Goal: Task Accomplishment & Management: Use online tool/utility

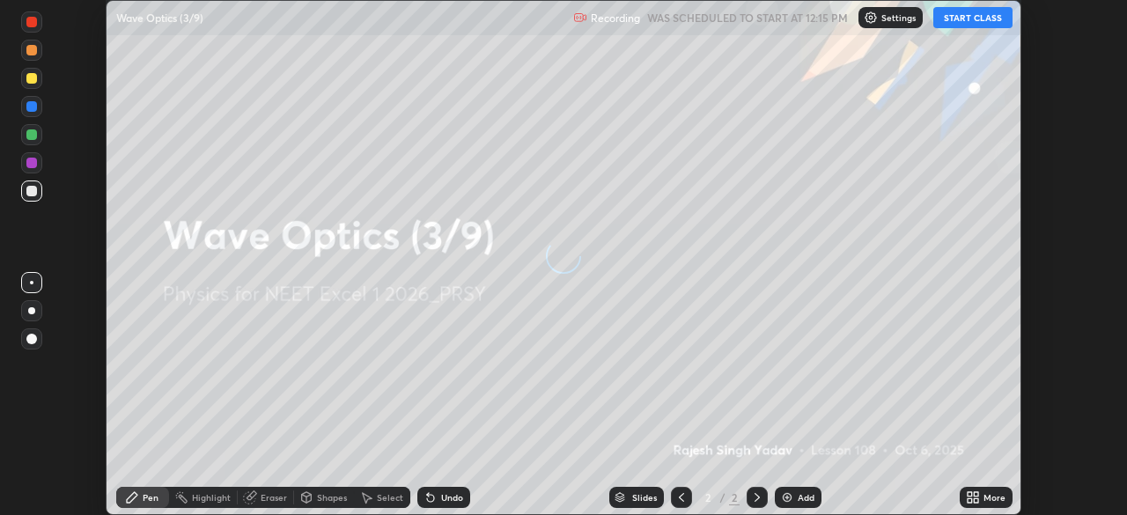
scroll to position [515, 1127]
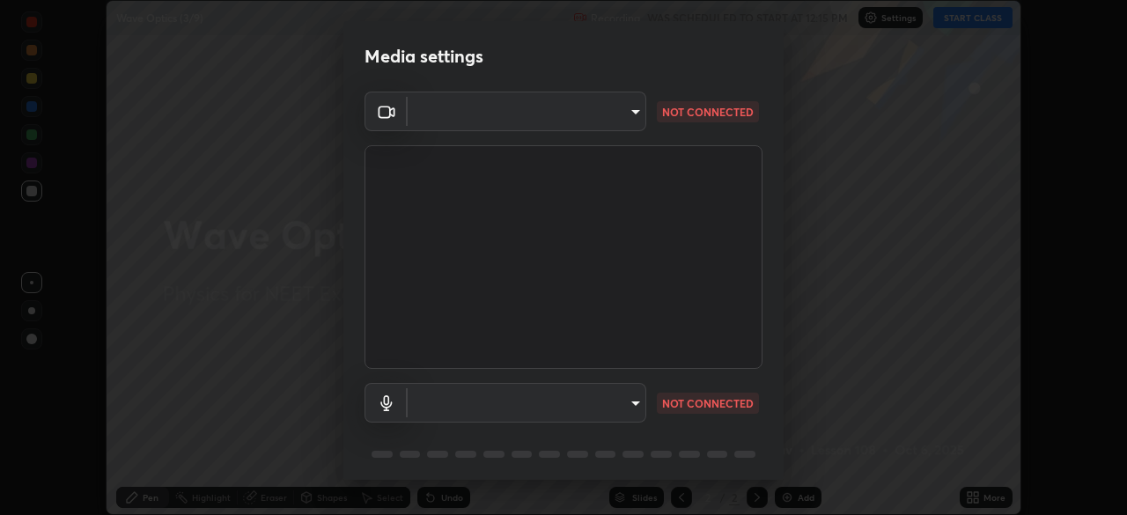
type input "2226f6d28742a26b6e0b51399fa030018956b8f43105e33b3be5017931f45398"
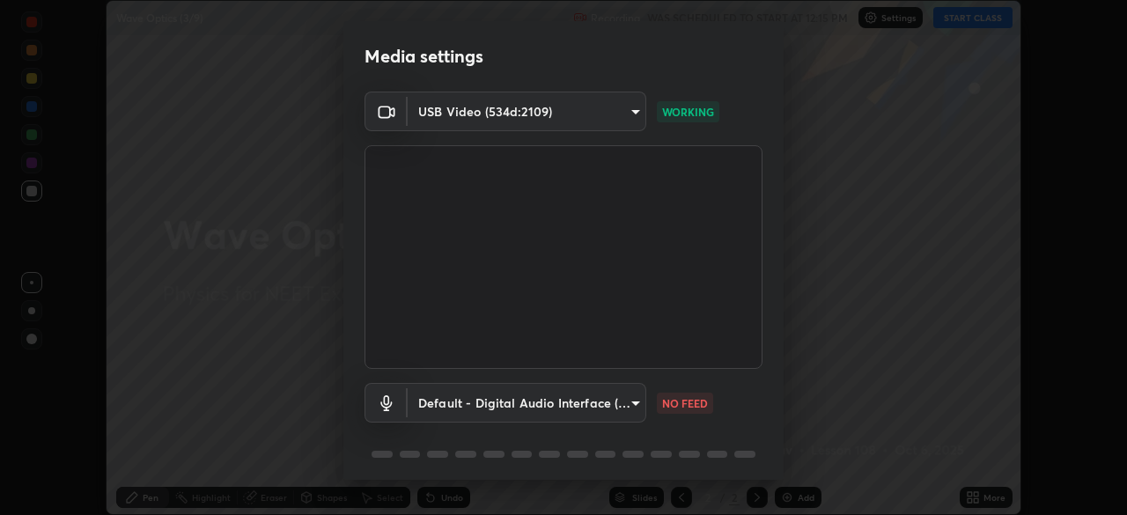
click at [581, 399] on body "Erase all Wave Optics (3/9) Recording WAS SCHEDULED TO START AT 12:15 PM Settin…" at bounding box center [563, 257] width 1127 height 515
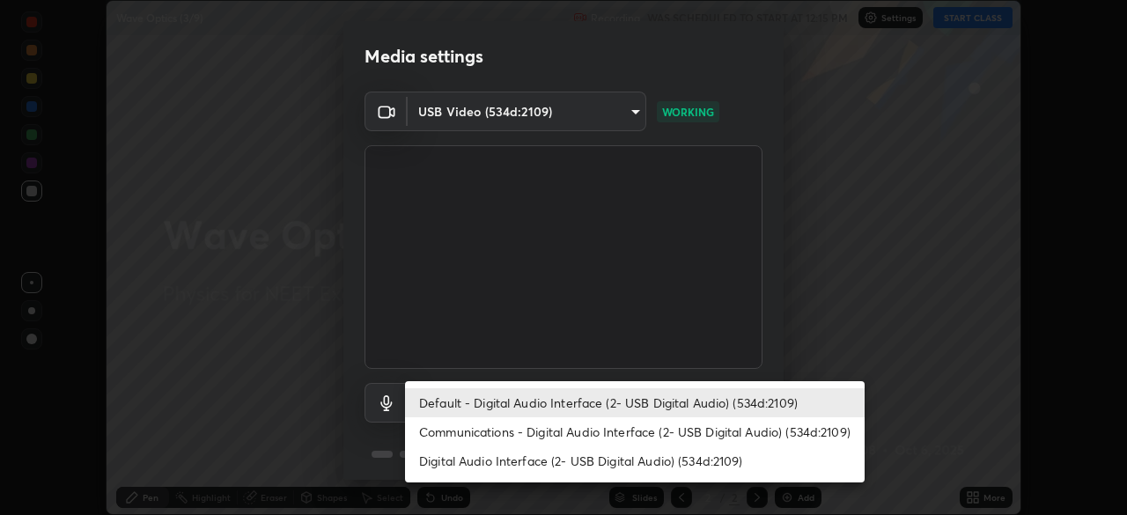
click at [562, 463] on li "Digital Audio Interface (2- USB Digital Audio) (534d:2109)" at bounding box center [634, 460] width 459 height 29
type input "c77d7b26a753927f4c72364ce17fa529e4c5caf3e90b4ec9b53e6b95cf933a59"
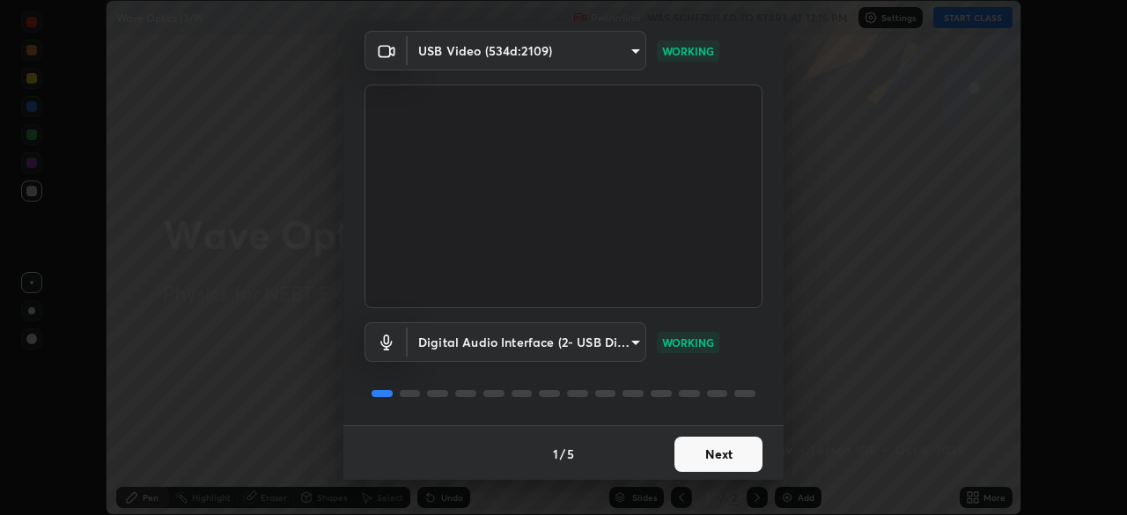
scroll to position [62, 0]
click at [717, 456] on button "Next" at bounding box center [718, 452] width 88 height 35
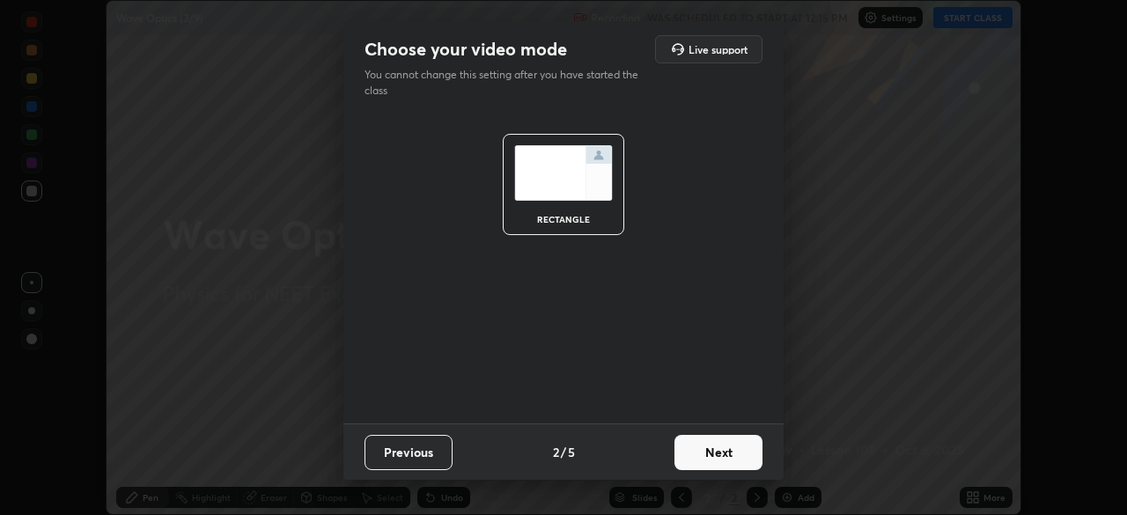
click at [719, 446] on button "Next" at bounding box center [718, 452] width 88 height 35
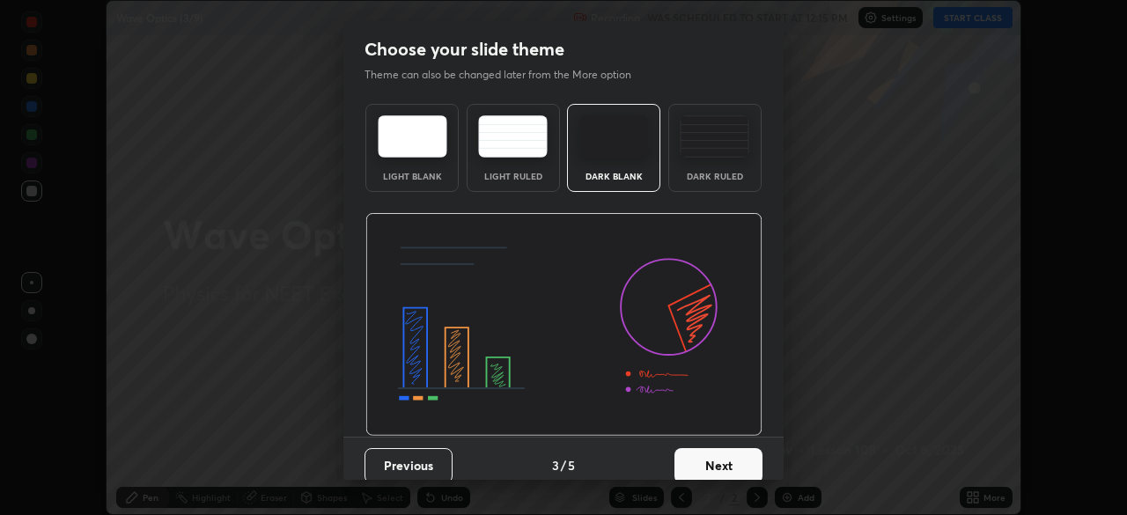
click at [721, 151] on img at bounding box center [715, 136] width 70 height 42
click at [709, 466] on button "Next" at bounding box center [718, 465] width 88 height 35
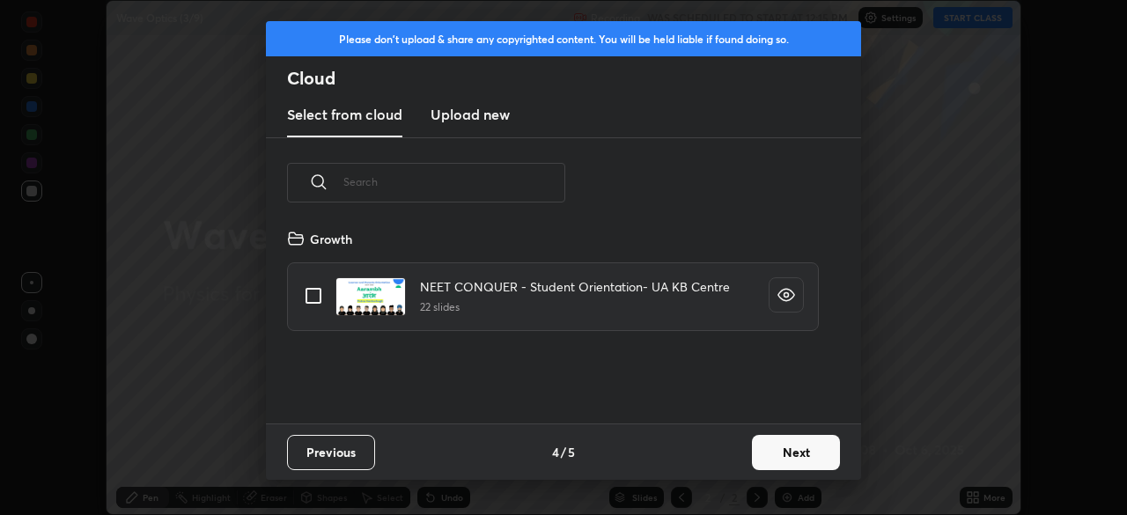
scroll to position [195, 565]
click at [469, 117] on h3 "Upload new" at bounding box center [469, 114] width 79 height 21
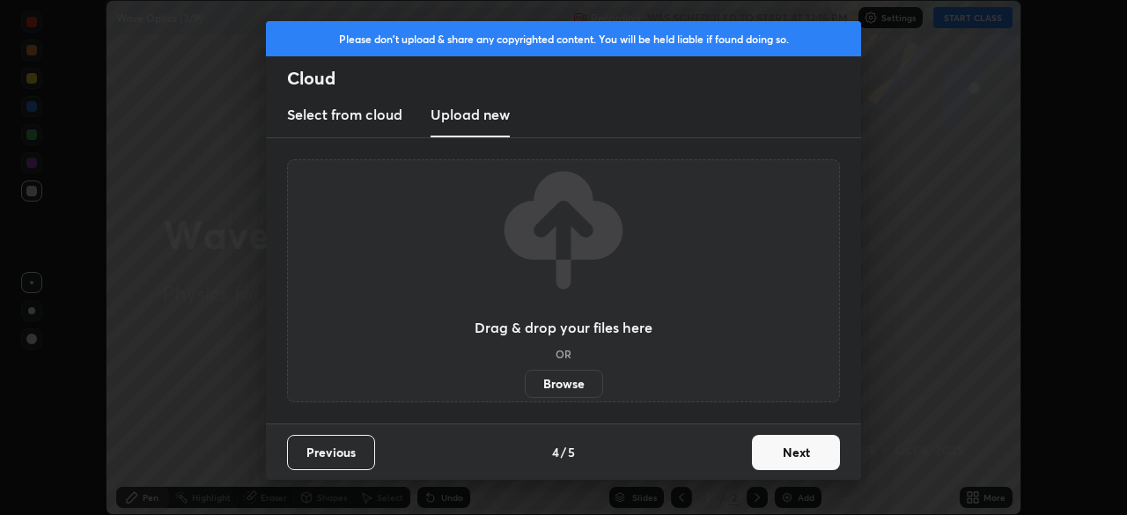
click at [567, 385] on label "Browse" at bounding box center [564, 384] width 78 height 28
click at [525, 385] on input "Browse" at bounding box center [525, 384] width 0 height 28
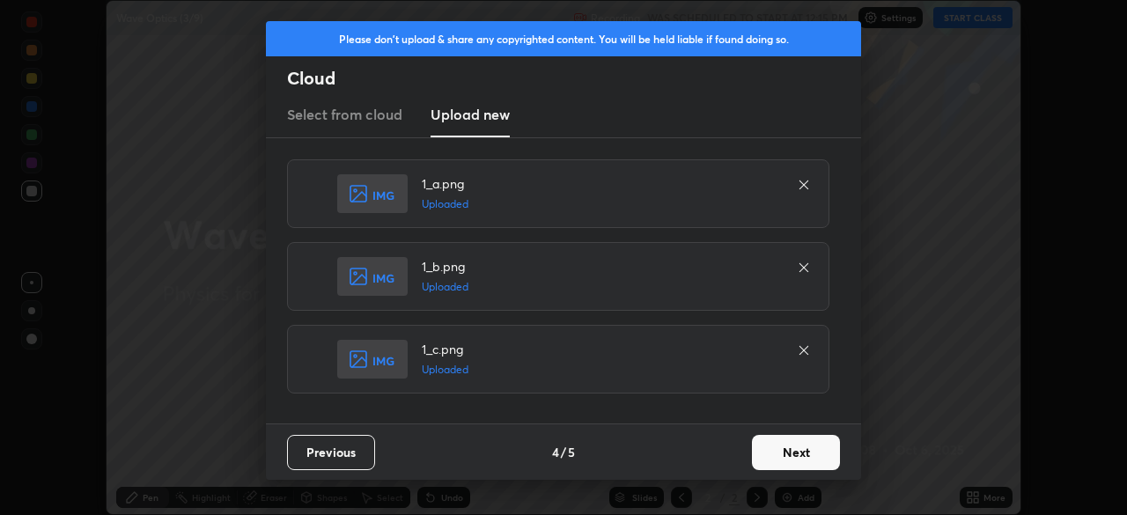
click at [791, 452] on button "Next" at bounding box center [796, 452] width 88 height 35
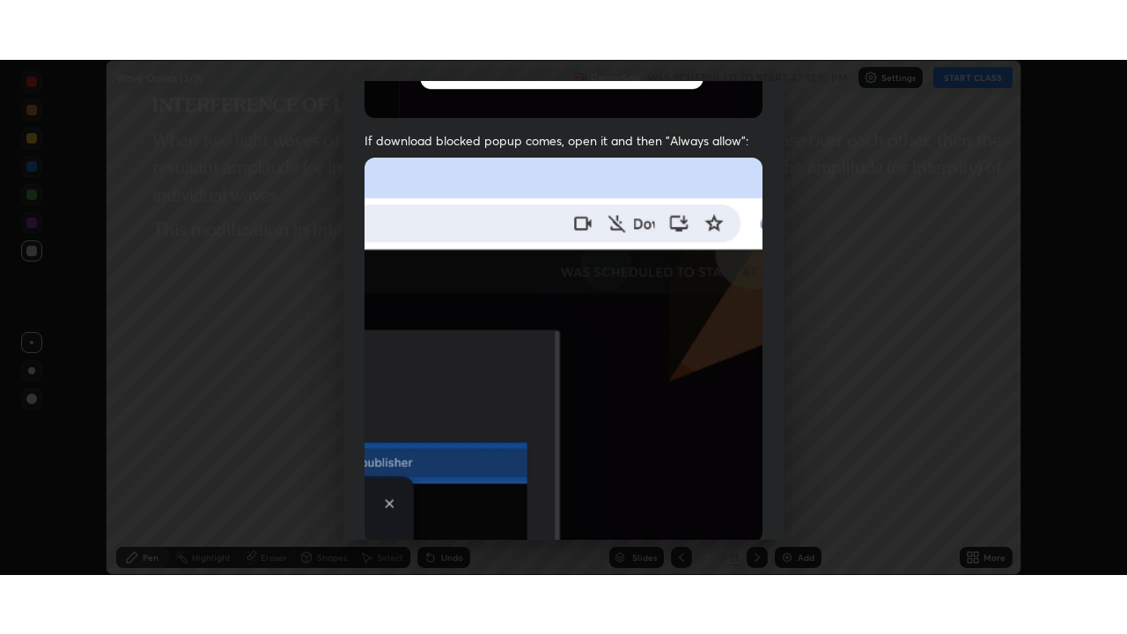
scroll to position [422, 0]
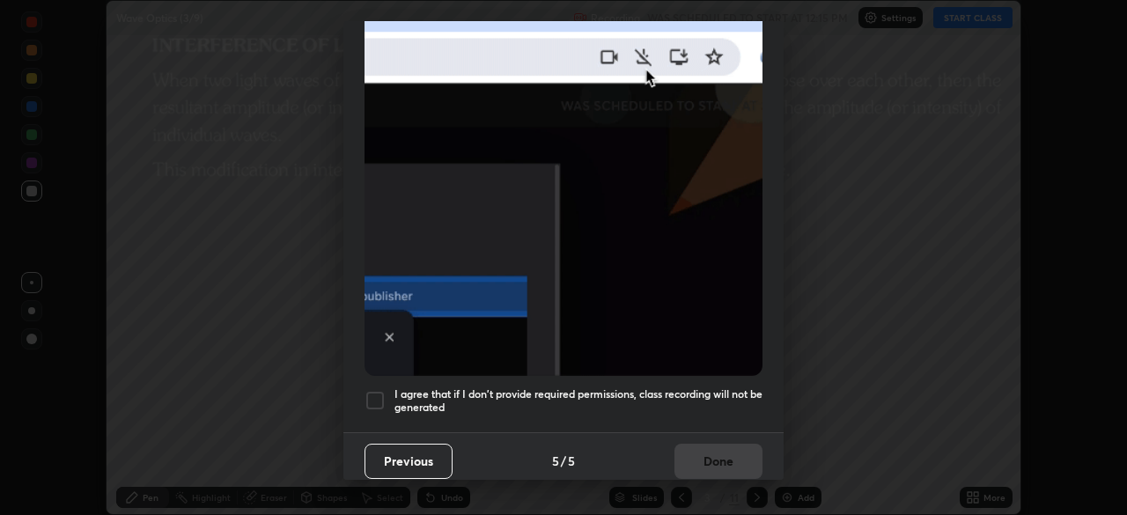
click at [385, 393] on div at bounding box center [374, 400] width 21 height 21
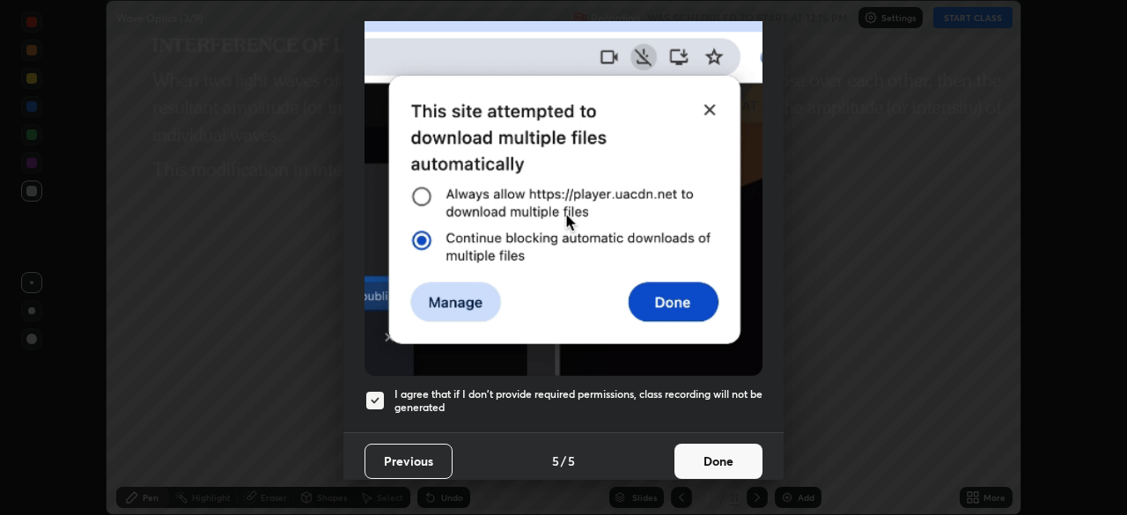
click at [694, 444] on button "Done" at bounding box center [718, 461] width 88 height 35
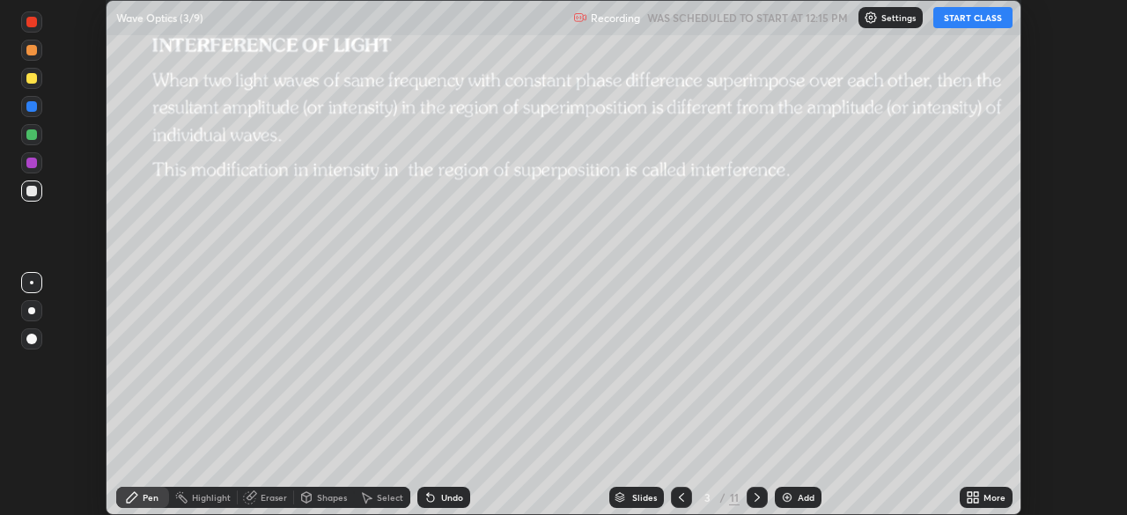
click at [983, 495] on div "More" at bounding box center [994, 497] width 22 height 9
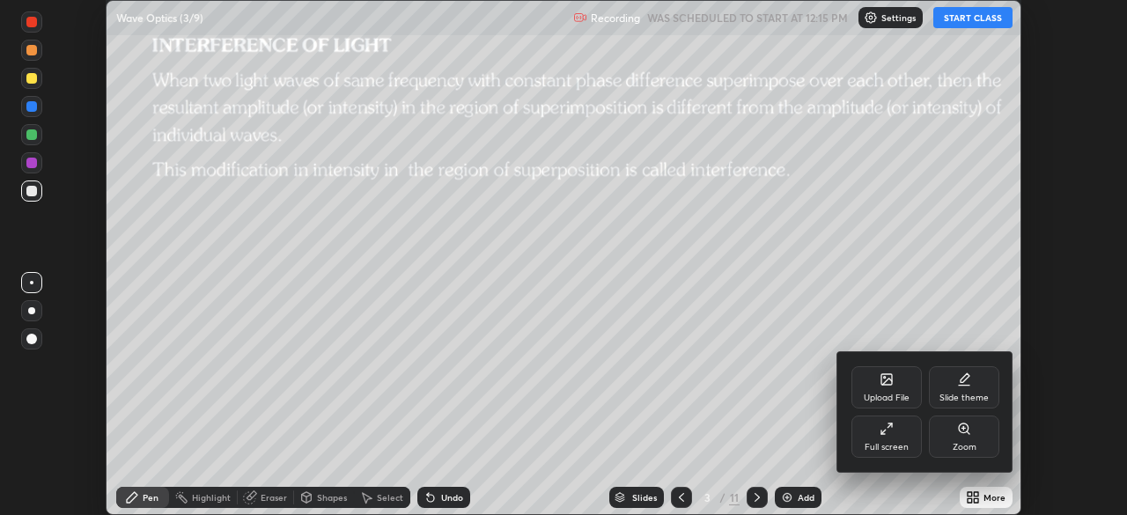
click at [888, 446] on div "Full screen" at bounding box center [886, 447] width 44 height 9
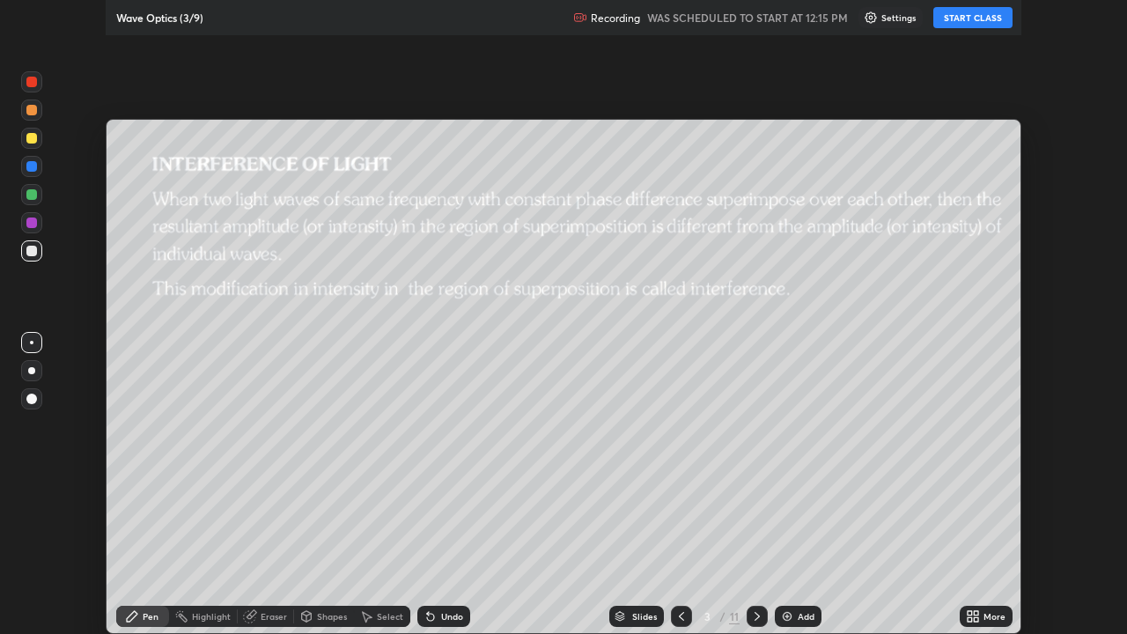
scroll to position [634, 1127]
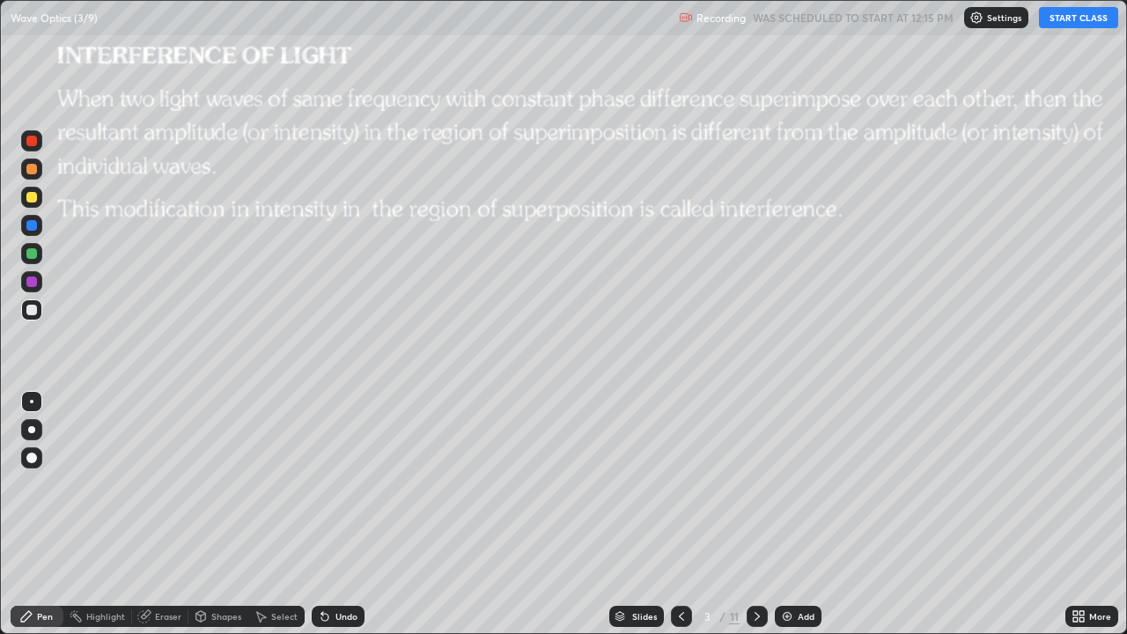
click at [679, 514] on icon at bounding box center [681, 616] width 14 height 14
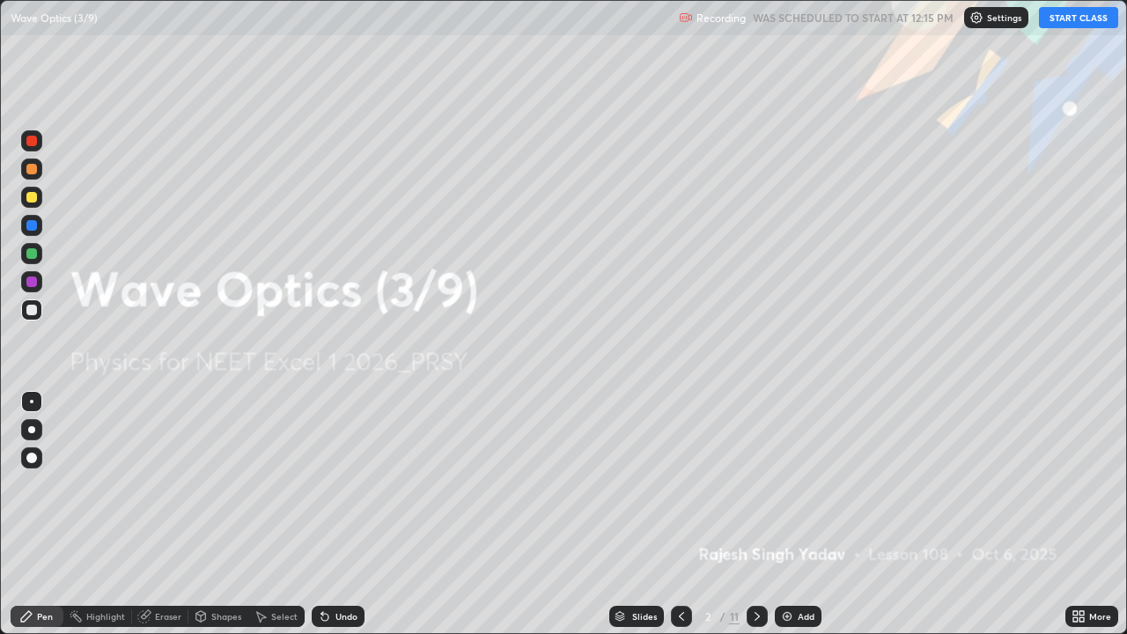
click at [1079, 21] on button "START CLASS" at bounding box center [1078, 17] width 79 height 21
click at [754, 514] on icon at bounding box center [757, 616] width 14 height 14
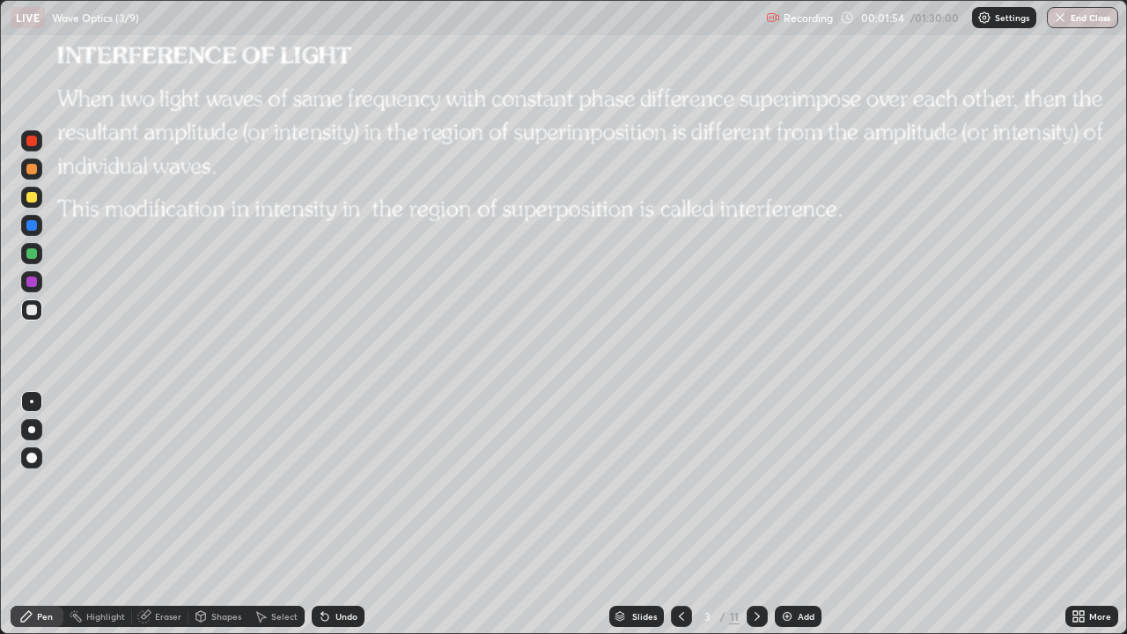
click at [33, 198] on div at bounding box center [31, 197] width 11 height 11
click at [33, 310] on div at bounding box center [31, 310] width 11 height 11
click at [804, 514] on div "Add" at bounding box center [805, 616] width 17 height 9
click at [33, 169] on div at bounding box center [31, 169] width 11 height 11
click at [346, 514] on div "Undo" at bounding box center [346, 616] width 22 height 9
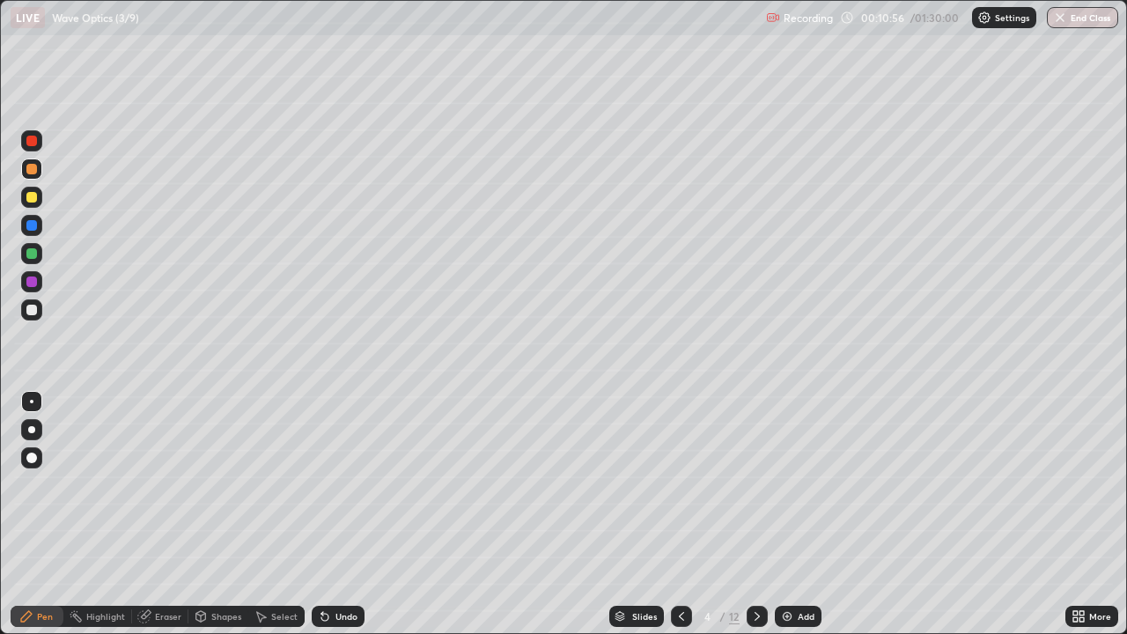
click at [282, 514] on div "Select" at bounding box center [284, 616] width 26 height 9
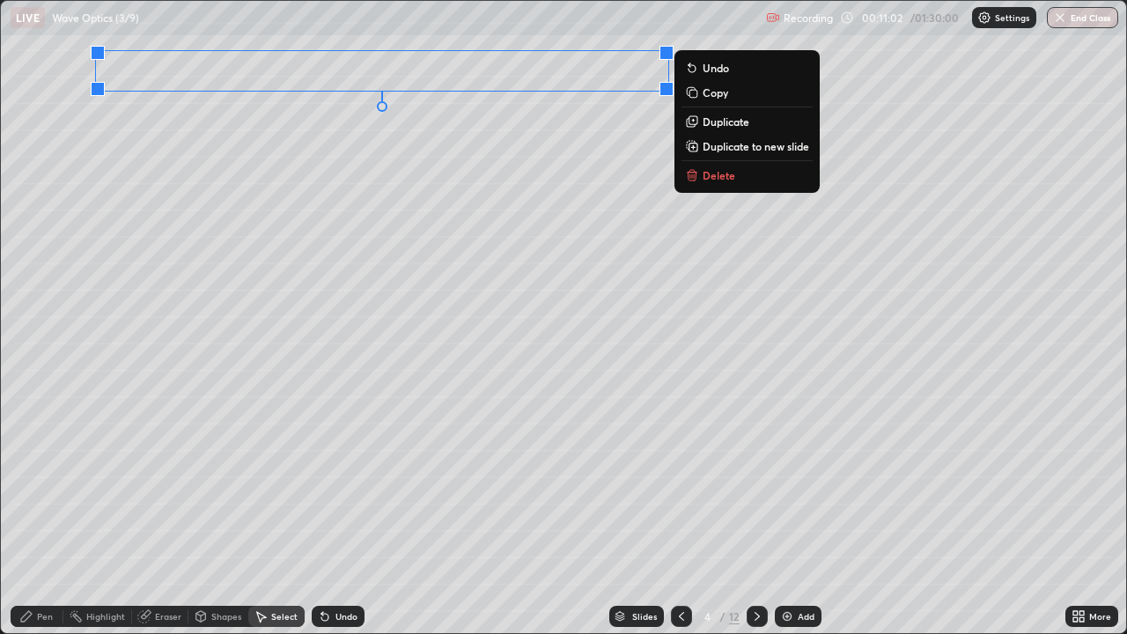
click at [261, 514] on icon at bounding box center [262, 617] width 10 height 11
click at [215, 514] on div "Shapes" at bounding box center [226, 616] width 30 height 9
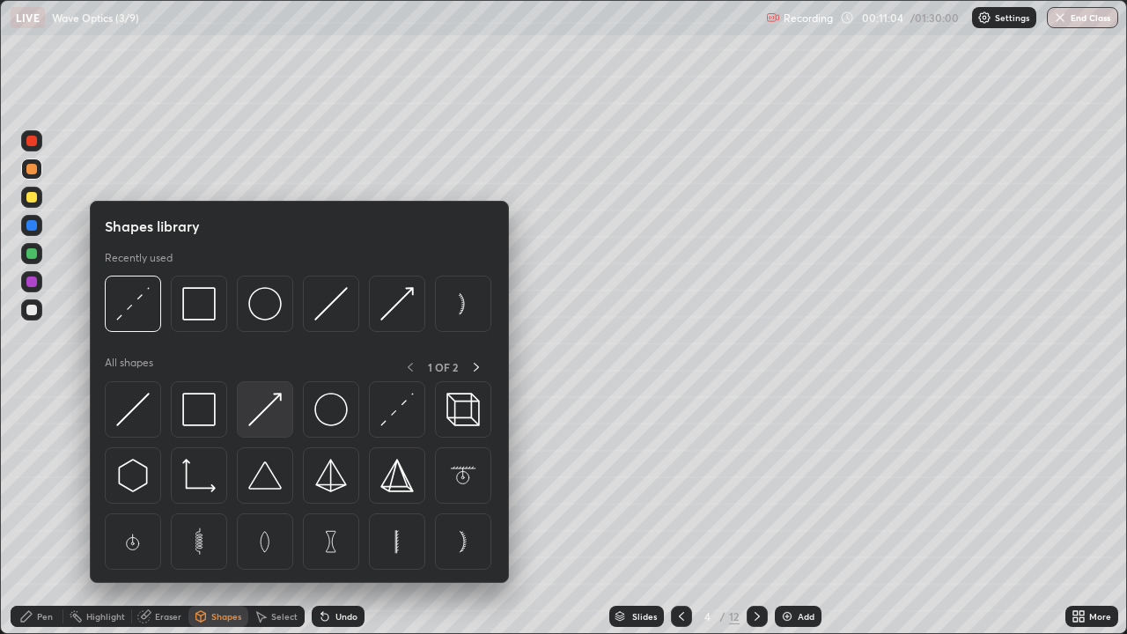
click at [268, 403] on img at bounding box center [264, 409] width 33 height 33
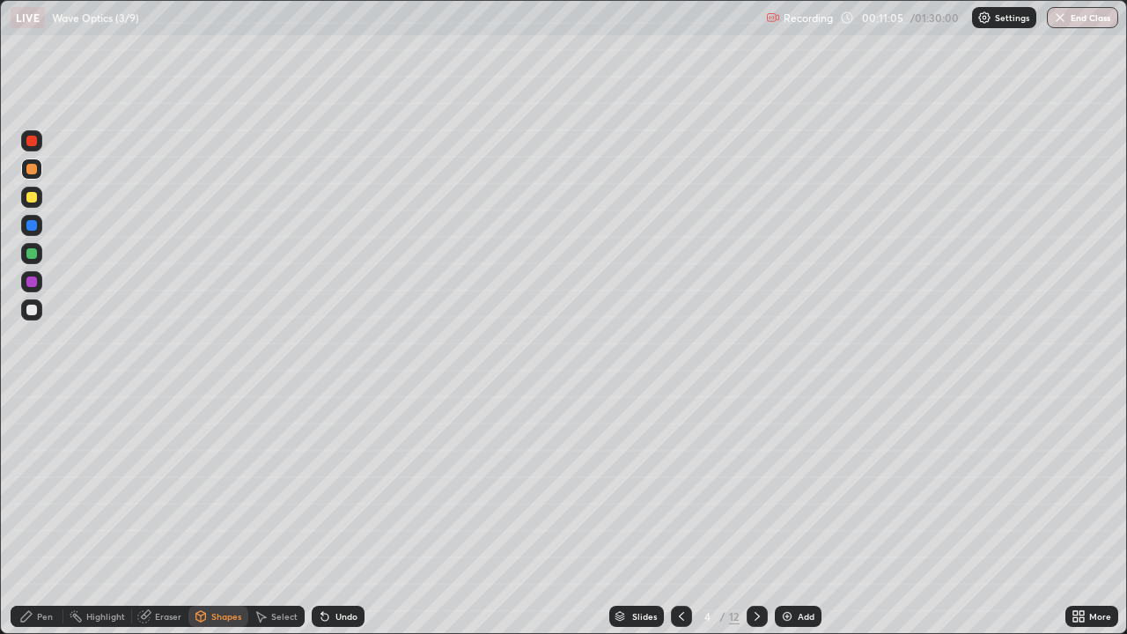
click at [38, 312] on div at bounding box center [31, 309] width 21 height 21
click at [32, 198] on div at bounding box center [31, 197] width 11 height 11
click at [44, 514] on div "Pen" at bounding box center [37, 616] width 53 height 21
click at [37, 451] on div at bounding box center [31, 457] width 21 height 21
click at [33, 169] on div at bounding box center [31, 169] width 11 height 11
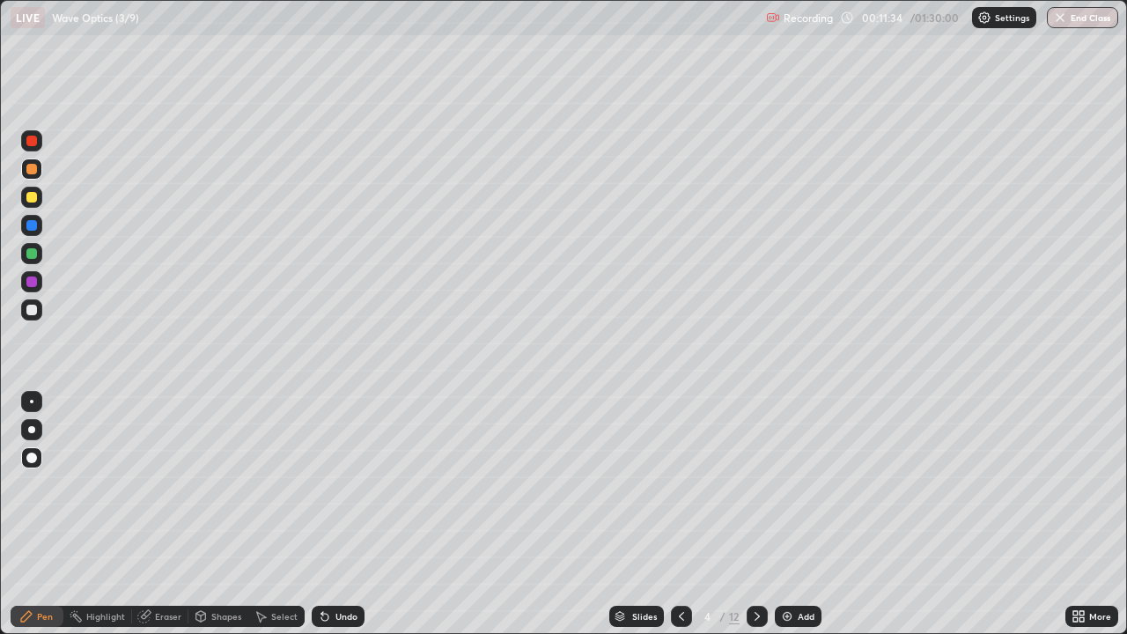
click at [227, 514] on div "Shapes" at bounding box center [226, 616] width 30 height 9
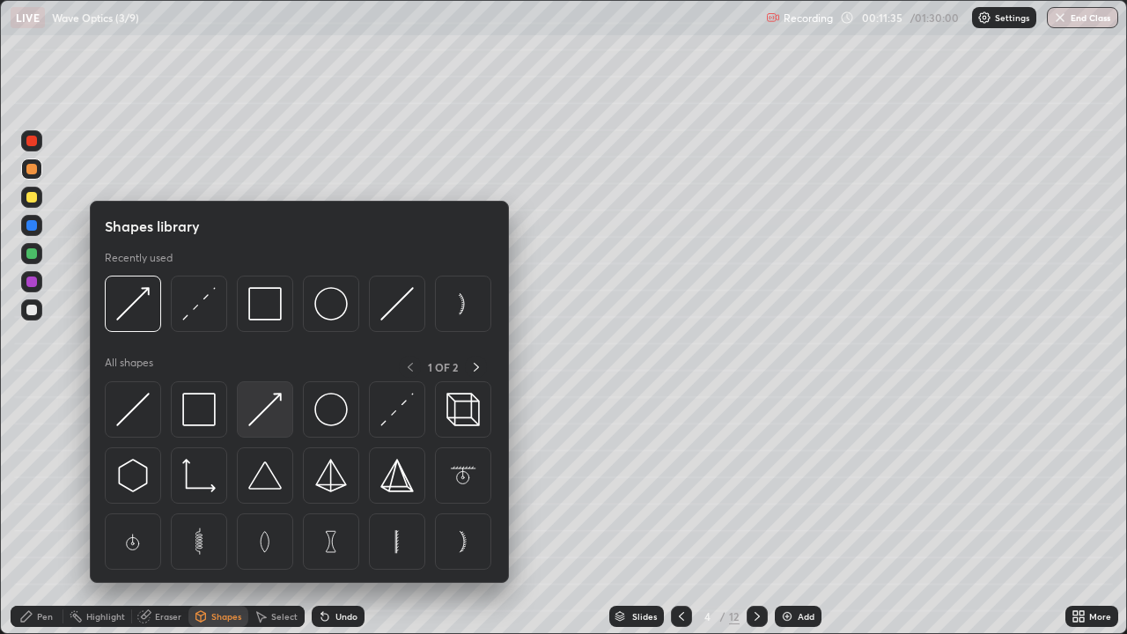
click at [264, 406] on img at bounding box center [264, 409] width 33 height 33
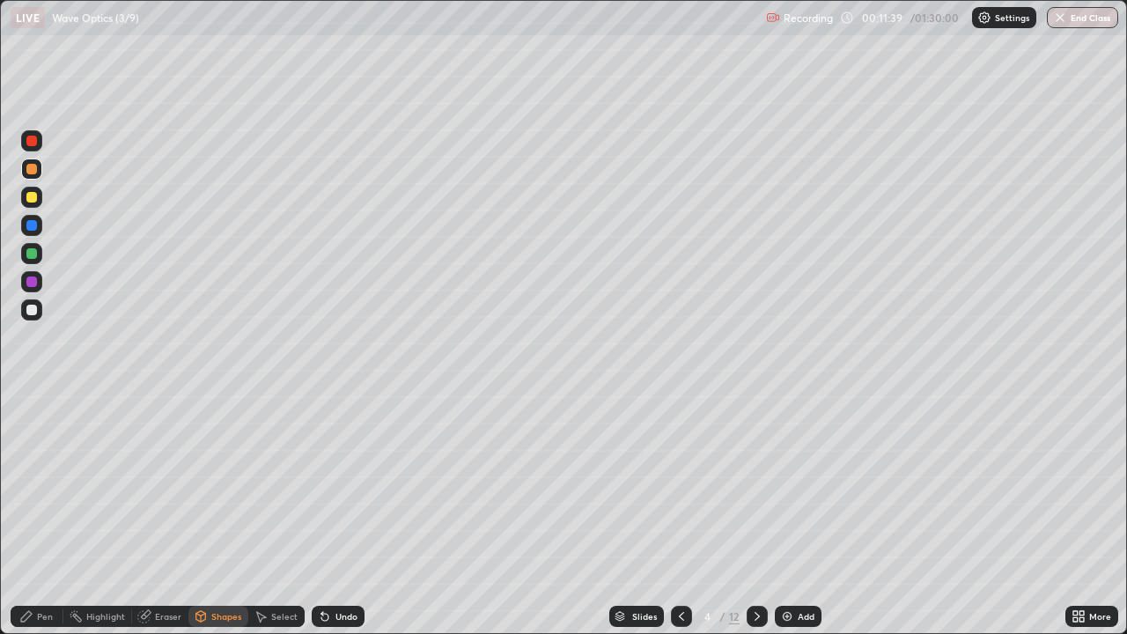
click at [42, 514] on div "Pen" at bounding box center [45, 616] width 16 height 9
click at [40, 307] on div at bounding box center [31, 309] width 21 height 21
click at [33, 419] on div at bounding box center [31, 429] width 21 height 21
click at [216, 514] on div "Shapes" at bounding box center [226, 616] width 30 height 9
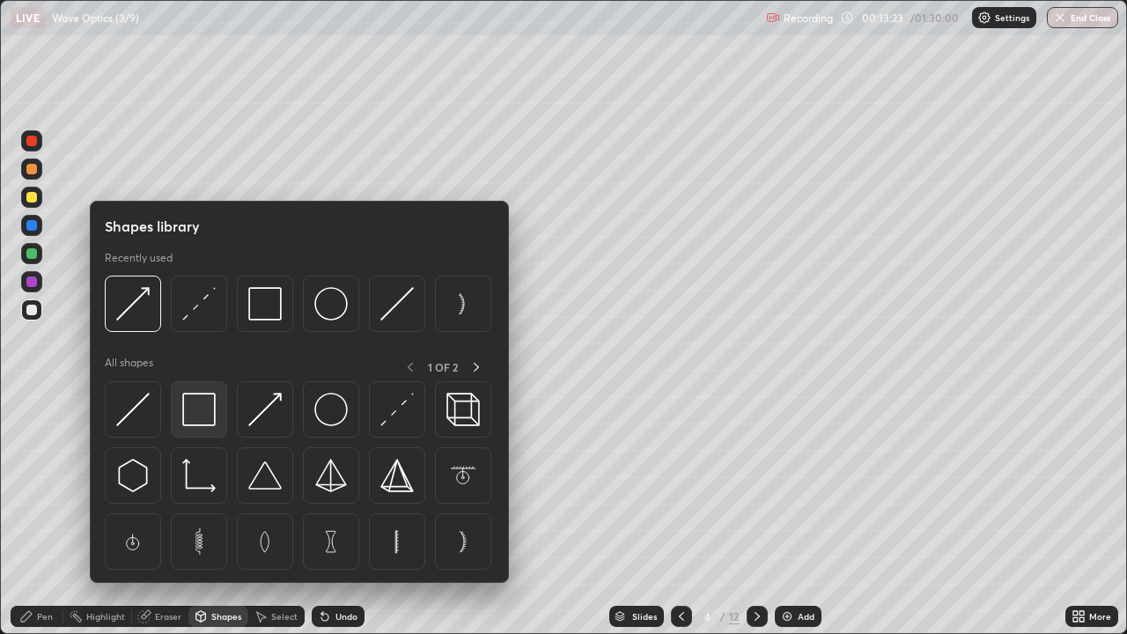
click at [194, 402] on img at bounding box center [198, 409] width 33 height 33
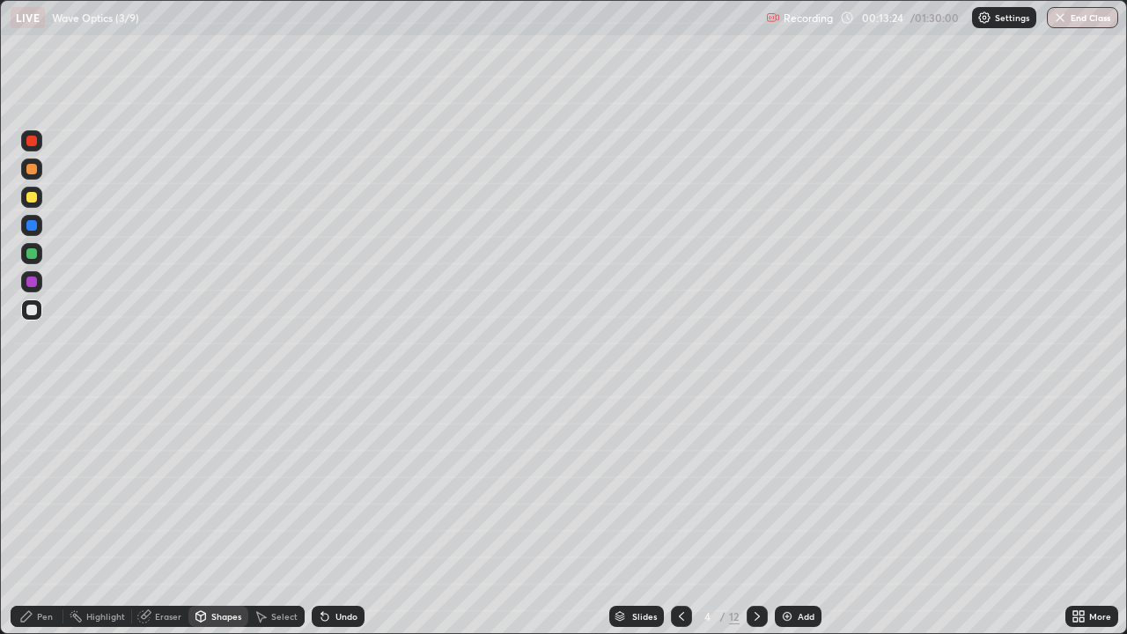
click at [29, 195] on div at bounding box center [31, 197] width 11 height 11
click at [794, 514] on div "Add" at bounding box center [798, 616] width 47 height 21
click at [40, 514] on div "Pen" at bounding box center [45, 616] width 16 height 9
click at [35, 312] on div at bounding box center [31, 310] width 11 height 11
click at [279, 514] on div "Select" at bounding box center [284, 616] width 26 height 9
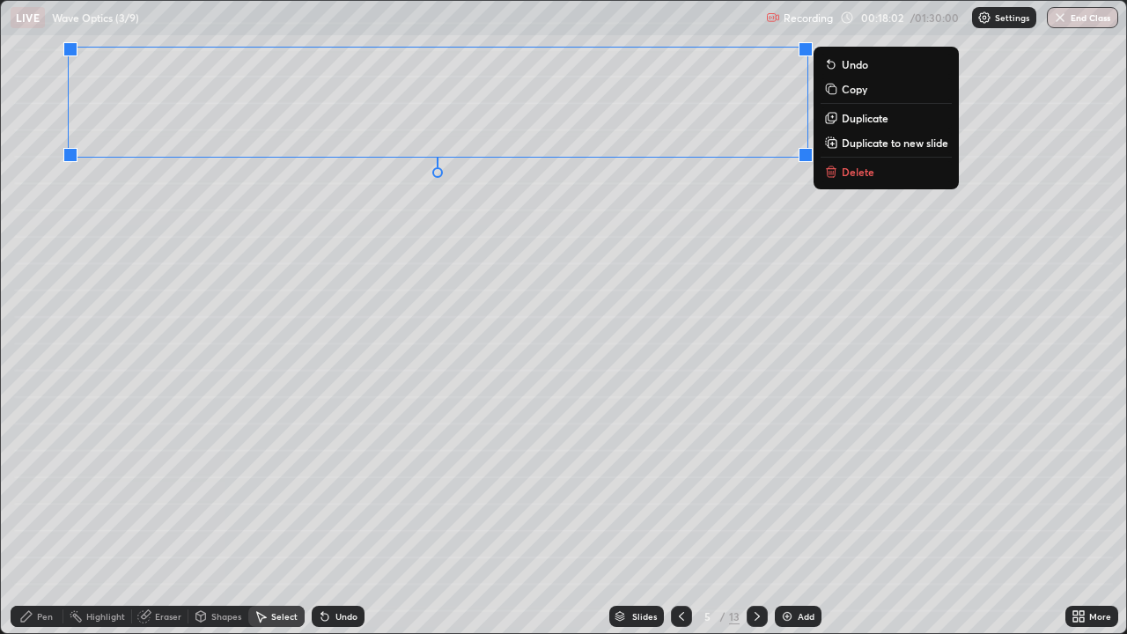
click at [342, 269] on div "0 ° Undo Copy Duplicate Duplicate to new slide Delete" at bounding box center [563, 317] width 1125 height 632
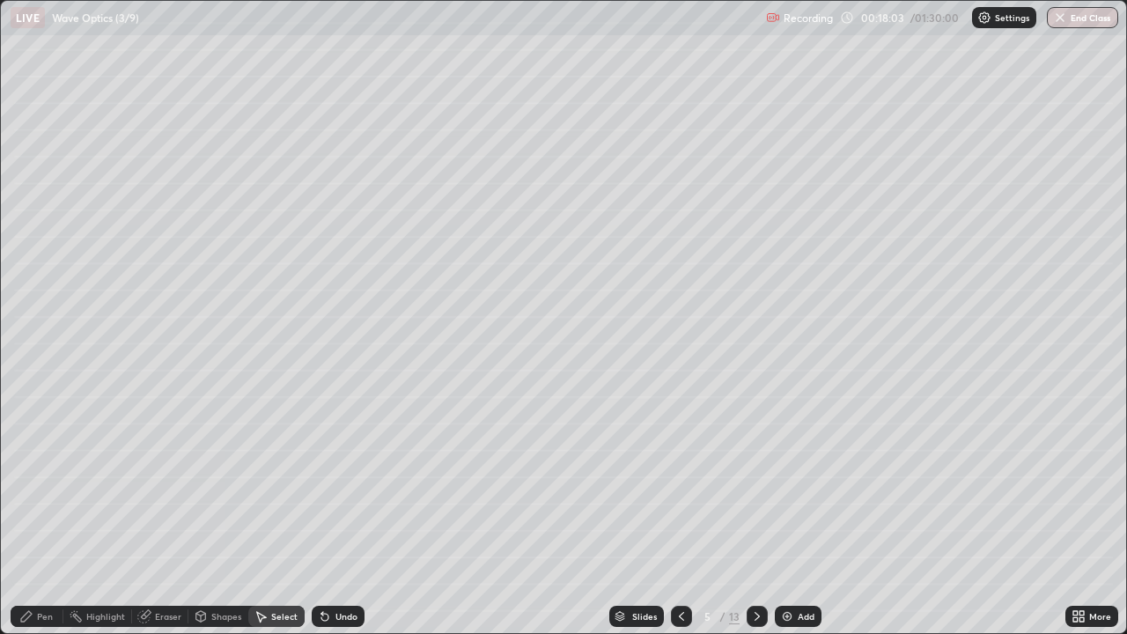
click at [167, 514] on div "Eraser" at bounding box center [168, 616] width 26 height 9
click at [211, 514] on div "Shapes" at bounding box center [226, 616] width 30 height 9
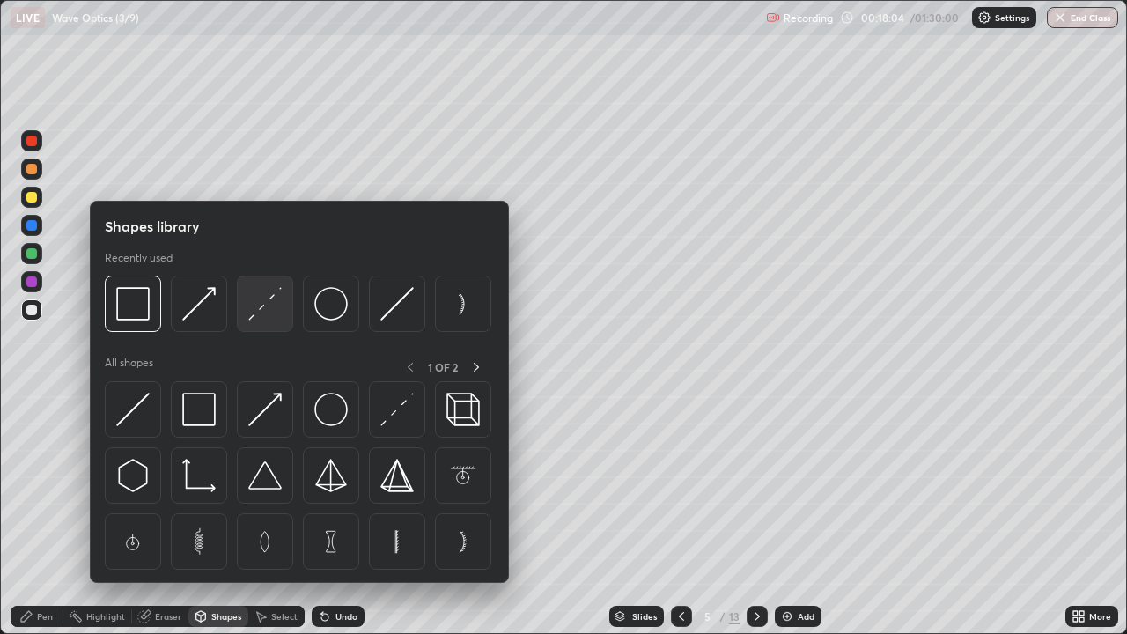
click at [261, 312] on img at bounding box center [264, 303] width 33 height 33
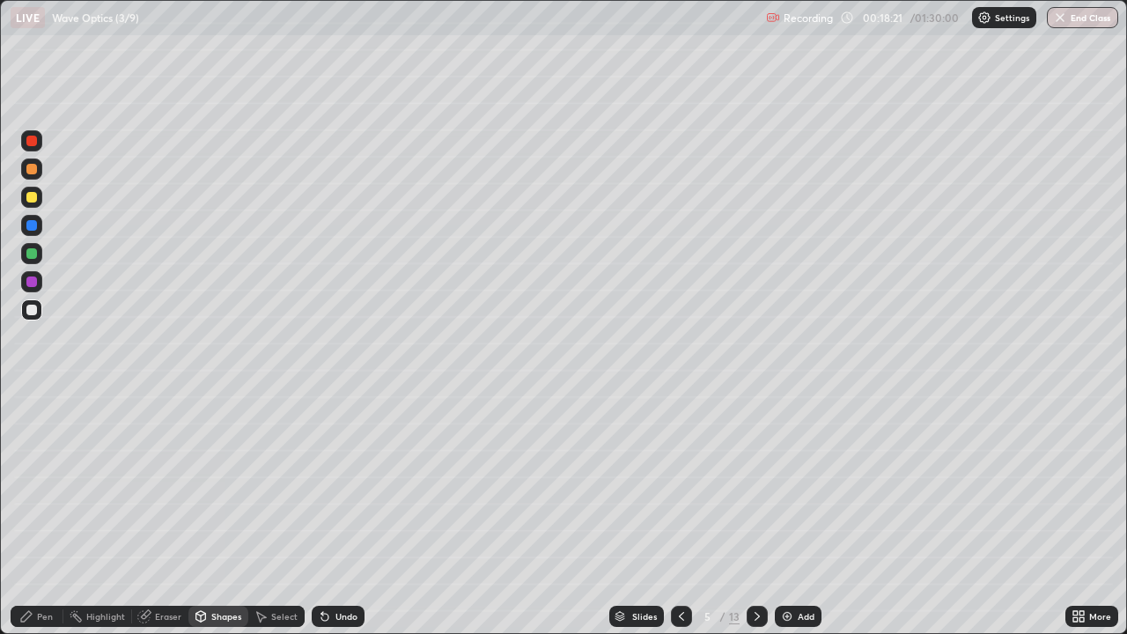
click at [36, 514] on div "Pen" at bounding box center [37, 616] width 53 height 21
click at [31, 196] on div at bounding box center [31, 197] width 11 height 11
click at [32, 251] on div at bounding box center [31, 253] width 11 height 11
click at [31, 310] on div at bounding box center [31, 310] width 11 height 11
click at [26, 257] on div at bounding box center [31, 253] width 11 height 11
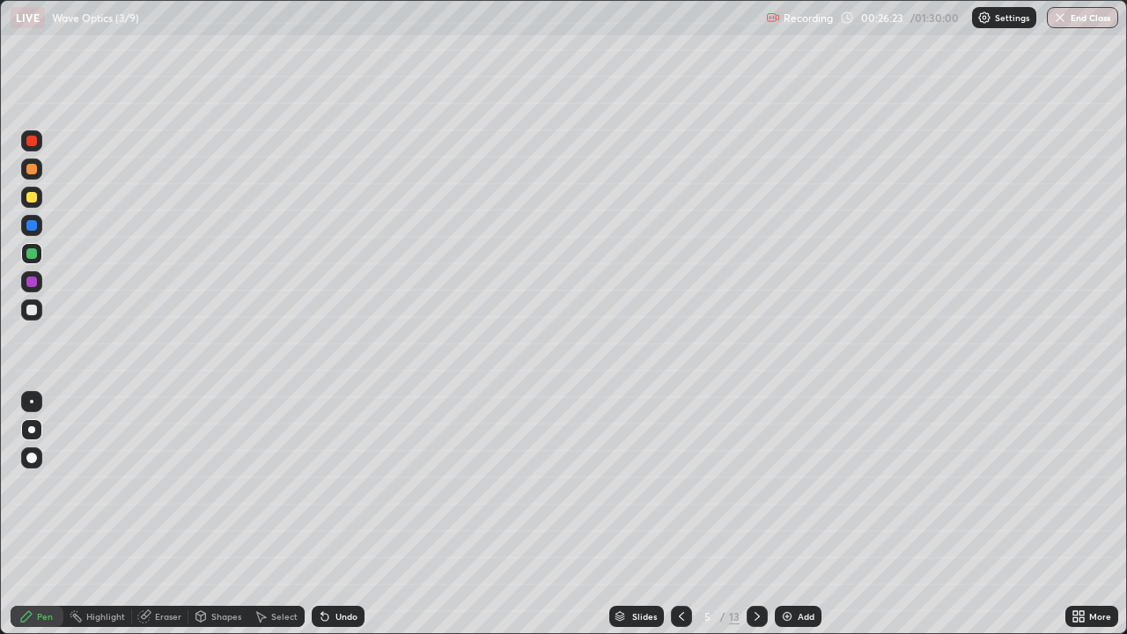
click at [724, 514] on div "5 / 13" at bounding box center [719, 616] width 40 height 16
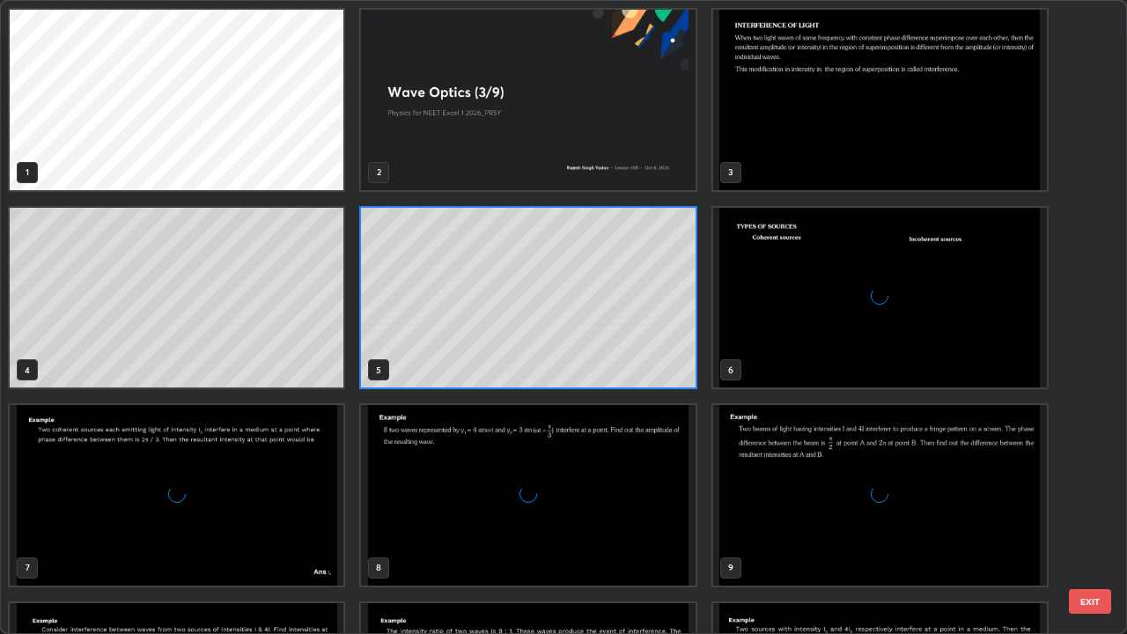
scroll to position [627, 1116]
click at [269, 495] on img "grid" at bounding box center [177, 495] width 334 height 180
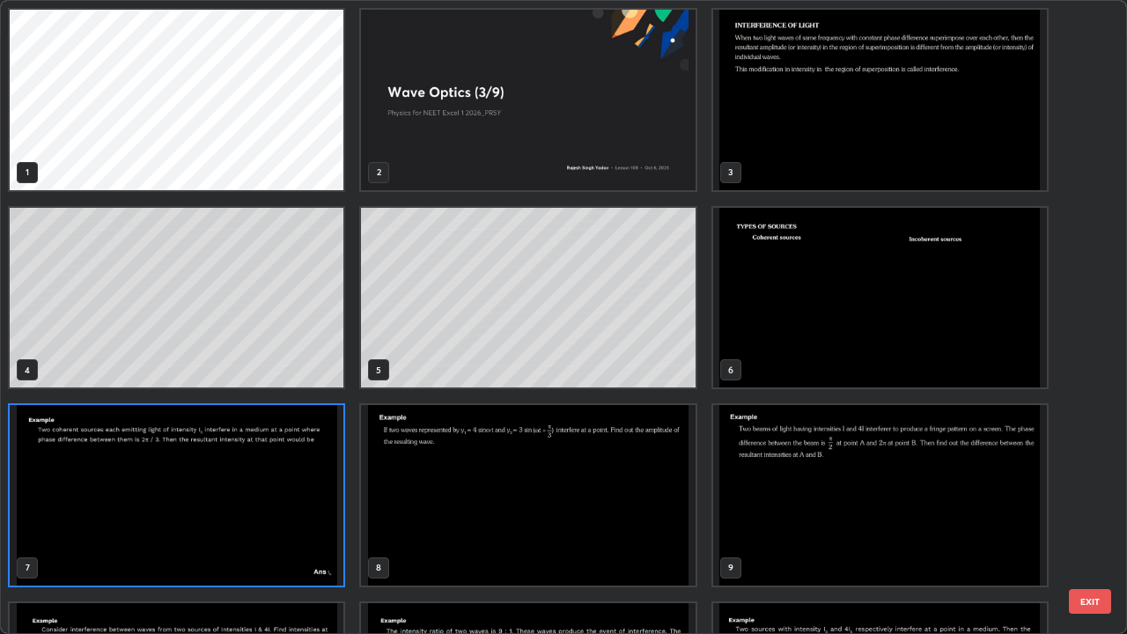
click at [263, 494] on img "grid" at bounding box center [177, 495] width 334 height 180
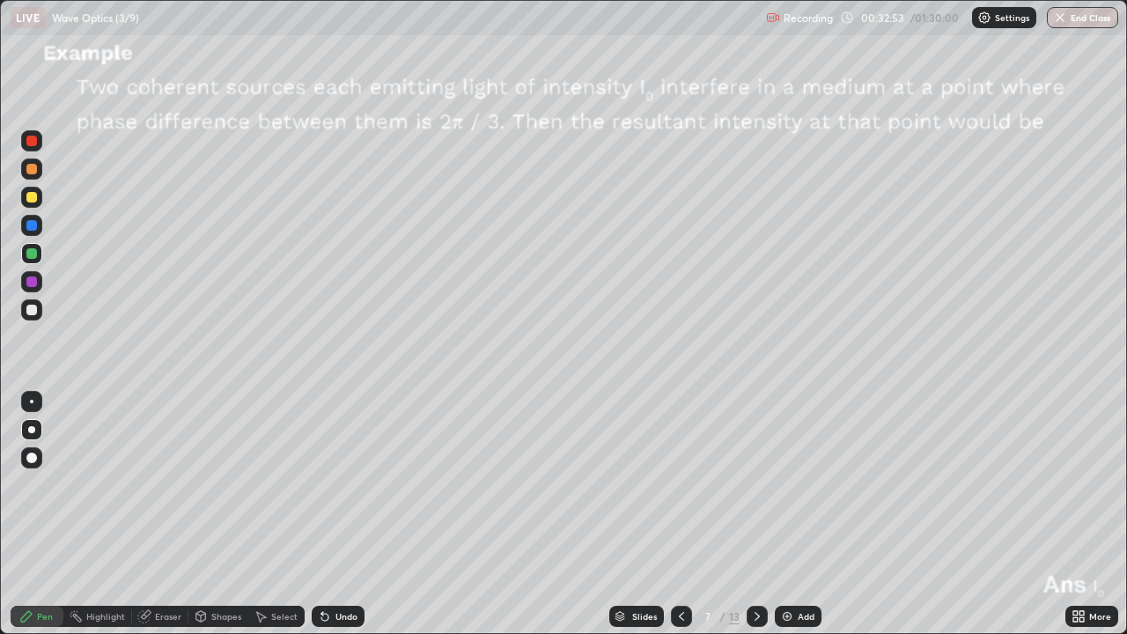
click at [32, 199] on div at bounding box center [31, 197] width 11 height 11
click at [754, 514] on icon at bounding box center [757, 616] width 14 height 14
click at [762, 514] on div at bounding box center [756, 616] width 21 height 21
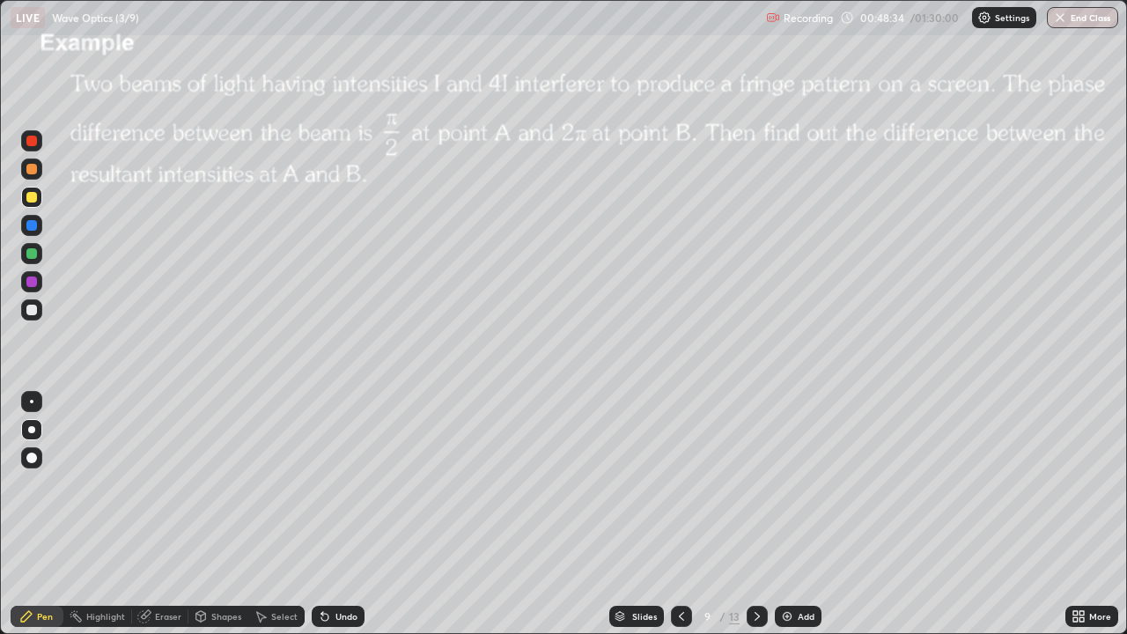
click at [754, 514] on icon at bounding box center [757, 616] width 14 height 14
click at [755, 514] on icon at bounding box center [756, 616] width 5 height 9
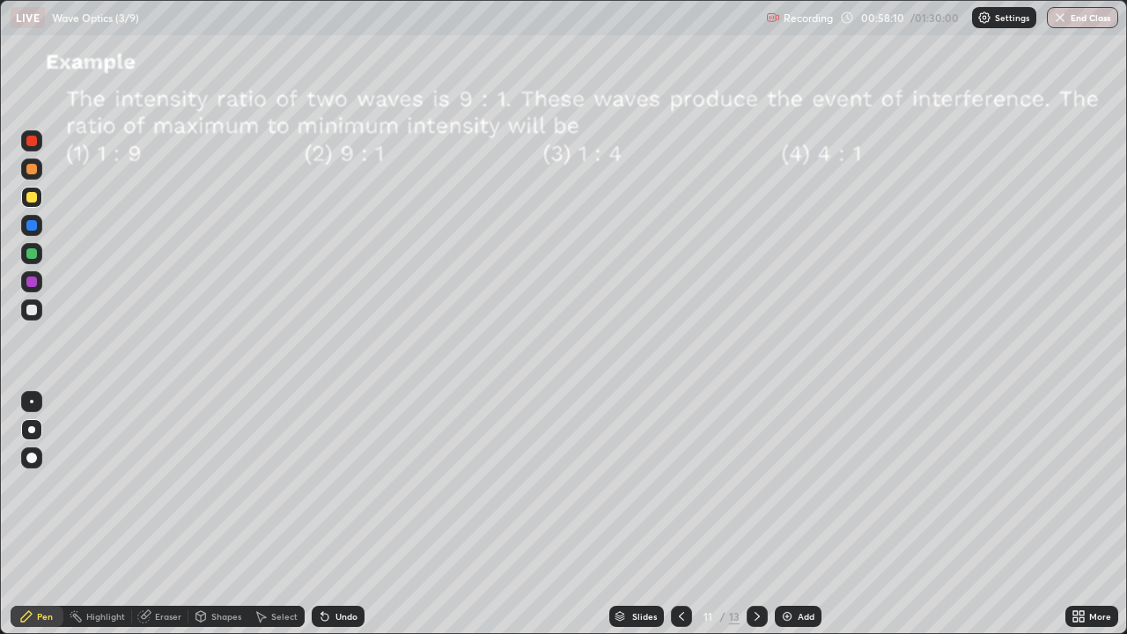
click at [755, 514] on icon at bounding box center [757, 616] width 14 height 14
click at [757, 514] on icon at bounding box center [756, 616] width 5 height 9
click at [1093, 514] on div "More" at bounding box center [1100, 616] width 22 height 9
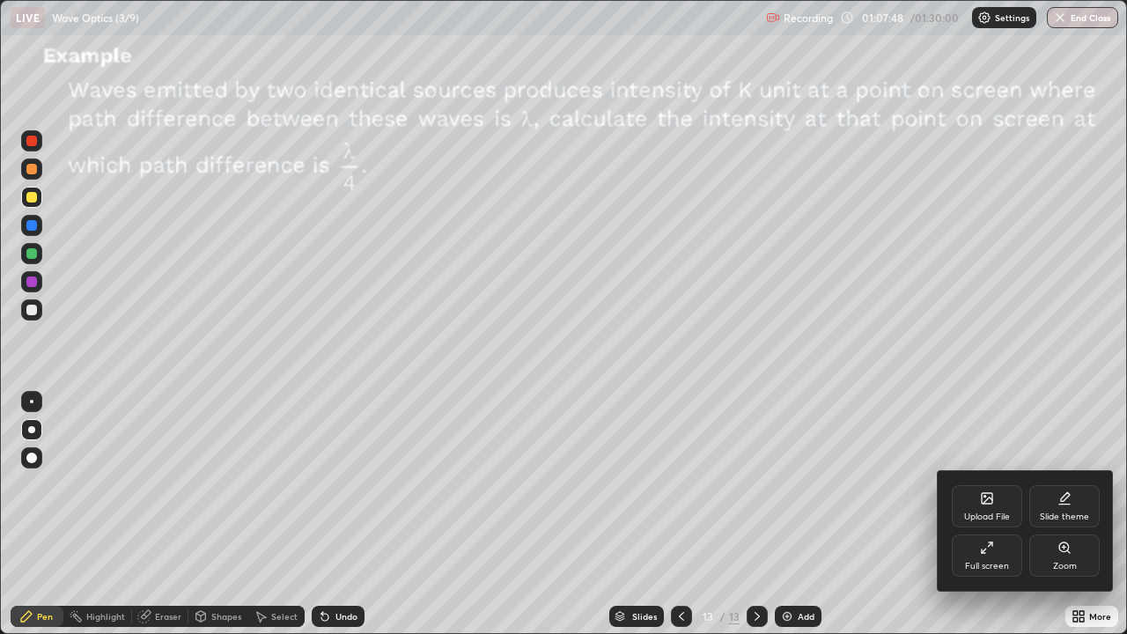
click at [1003, 507] on div "Upload File" at bounding box center [986, 506] width 70 height 42
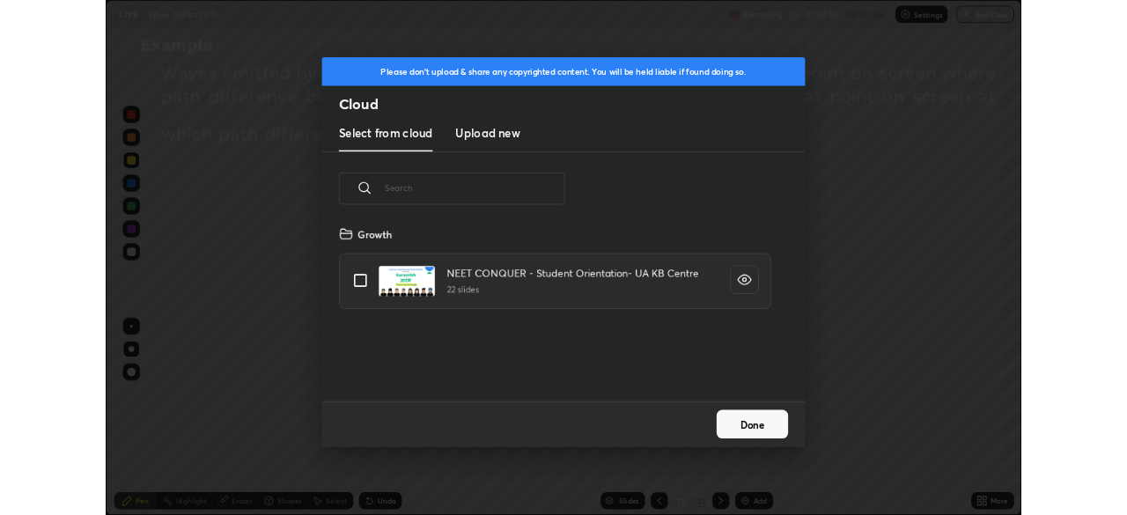
scroll to position [217, 565]
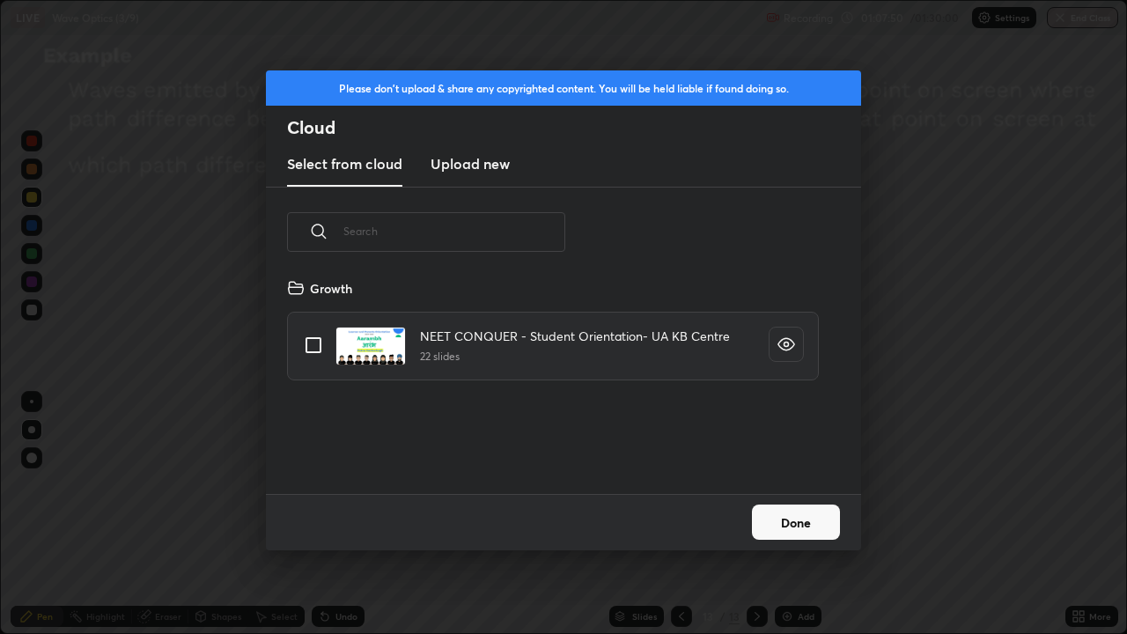
click at [477, 169] on h3 "Upload new" at bounding box center [469, 163] width 79 height 21
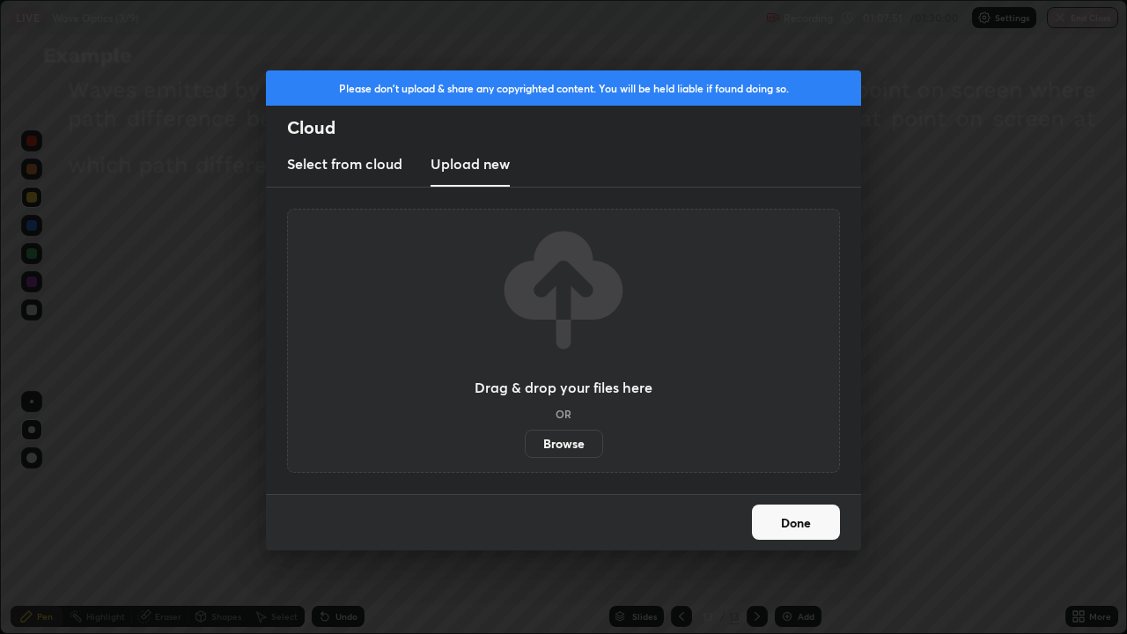
click at [547, 445] on label "Browse" at bounding box center [564, 444] width 78 height 28
click at [525, 445] on input "Browse" at bounding box center [525, 444] width 0 height 28
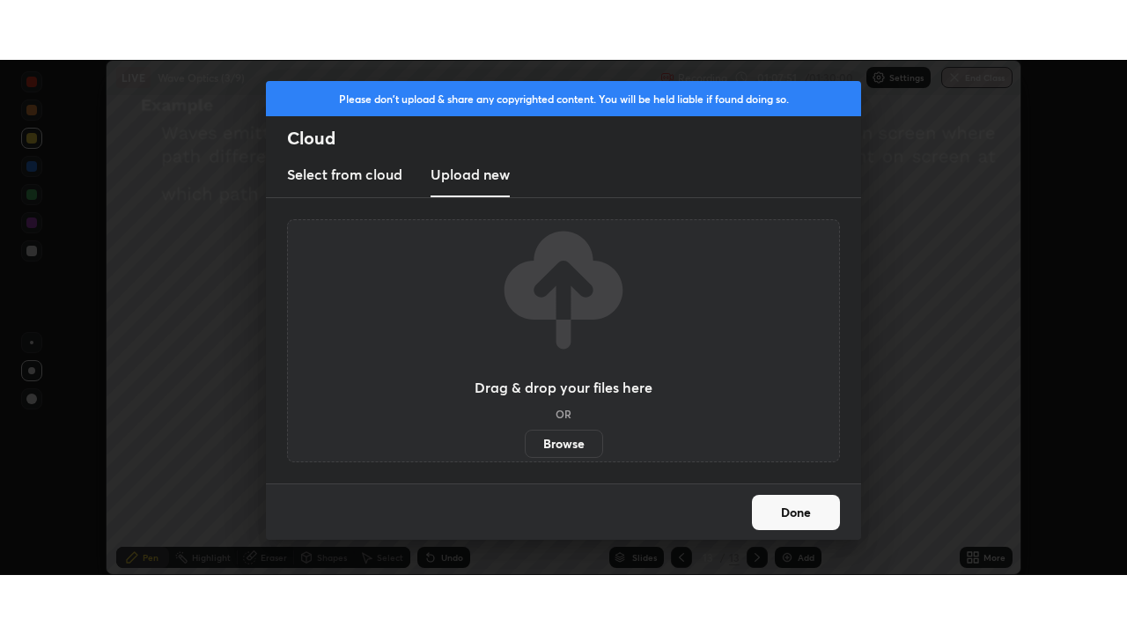
scroll to position [87503, 86892]
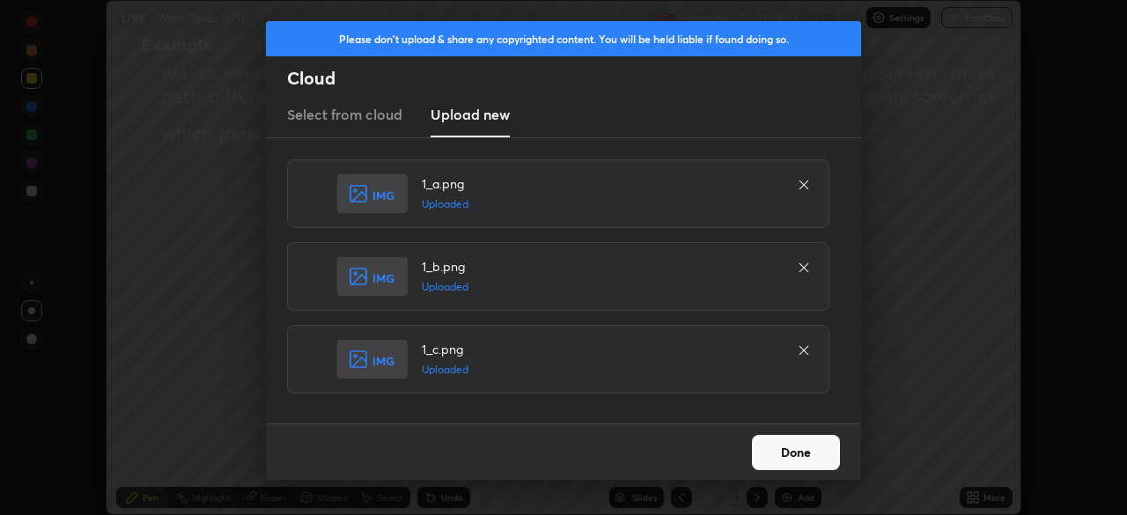
click at [792, 451] on button "Done" at bounding box center [796, 452] width 88 height 35
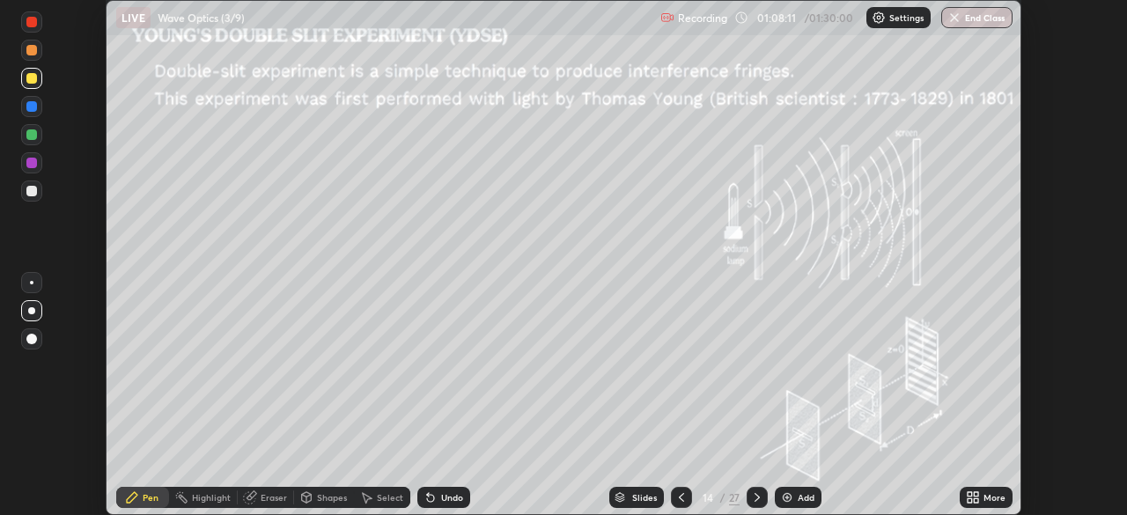
click at [981, 497] on div "More" at bounding box center [985, 497] width 53 height 21
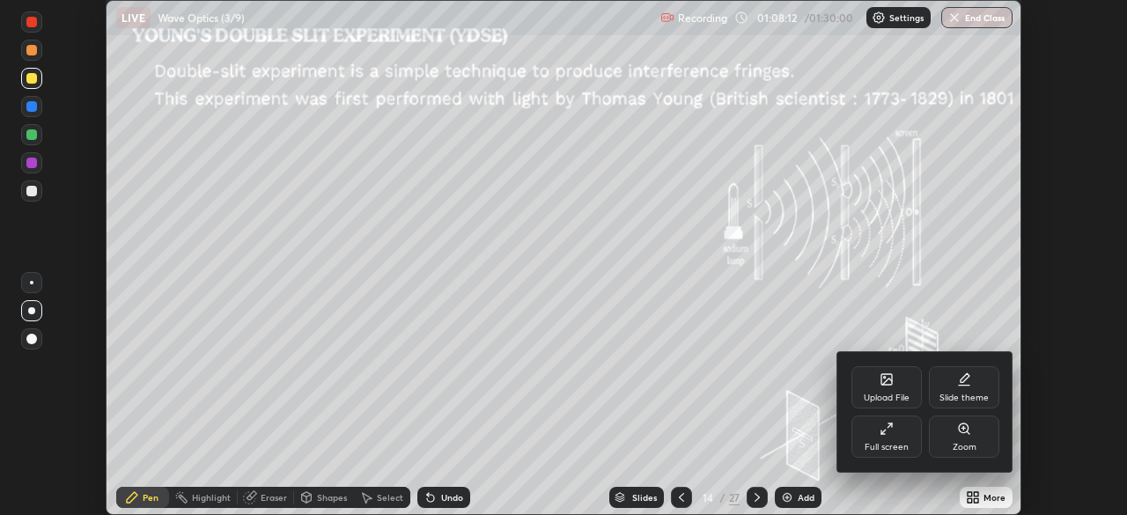
click at [901, 436] on div "Full screen" at bounding box center [886, 436] width 70 height 42
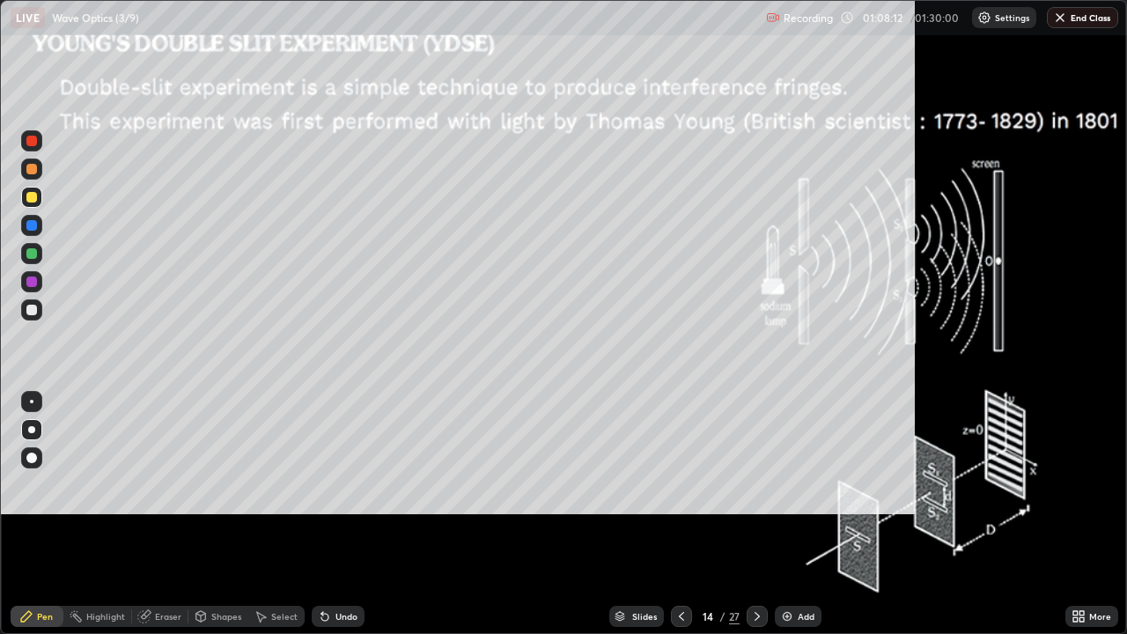
scroll to position [634, 1127]
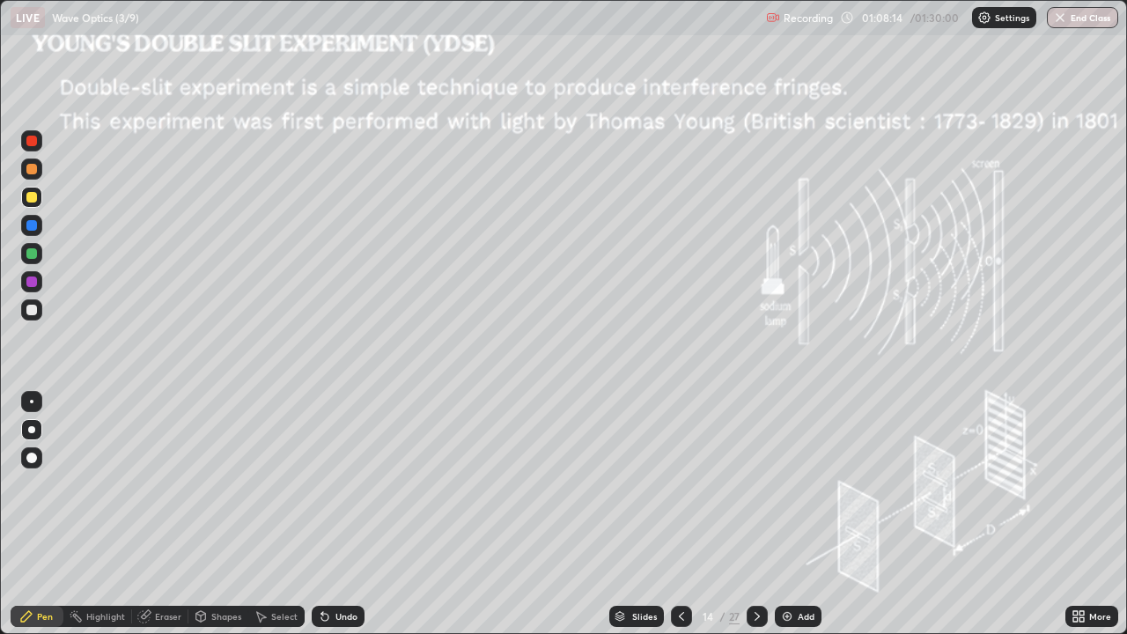
click at [680, 514] on icon at bounding box center [681, 616] width 14 height 14
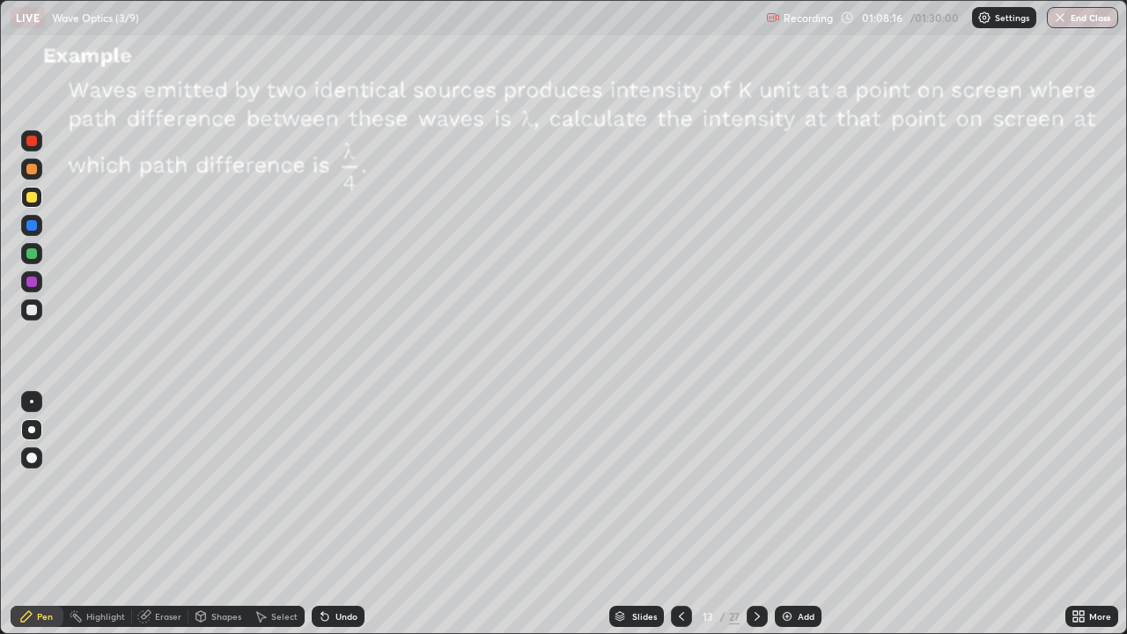
click at [804, 514] on div "Add" at bounding box center [805, 616] width 17 height 9
click at [223, 514] on div "Shapes" at bounding box center [226, 616] width 30 height 9
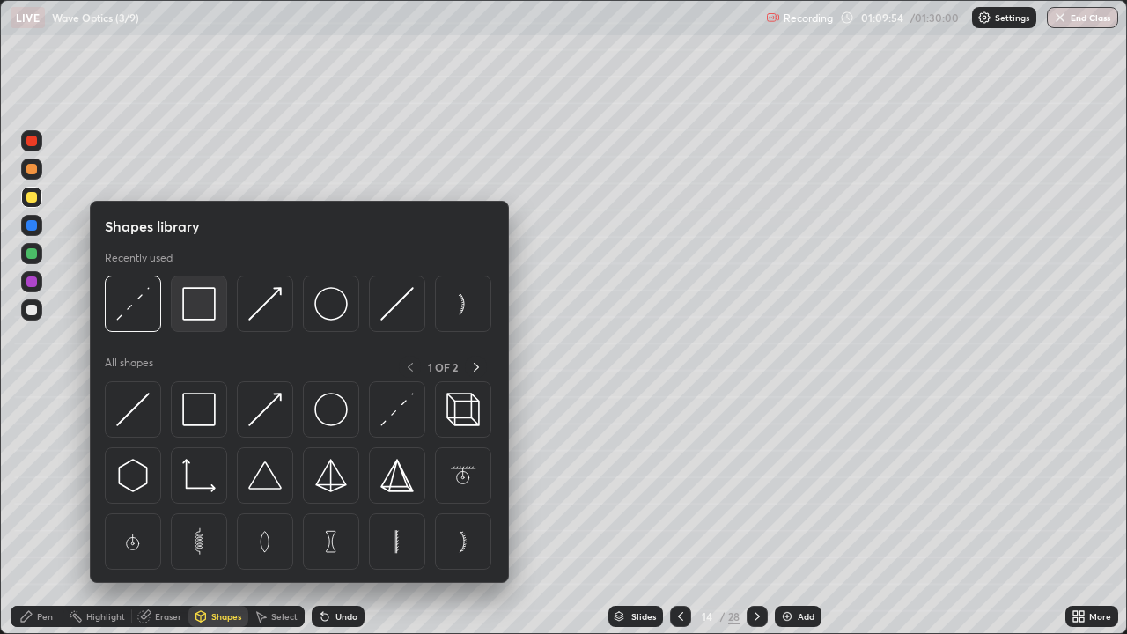
click at [197, 300] on img at bounding box center [198, 303] width 33 height 33
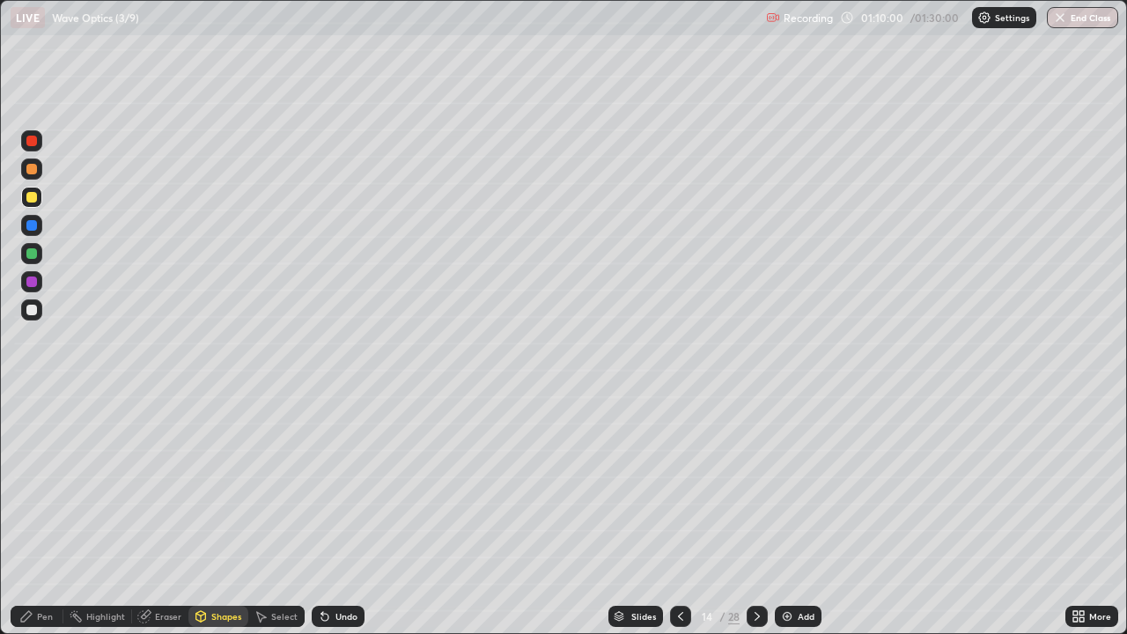
click at [33, 514] on div "Pen" at bounding box center [37, 616] width 53 height 21
click at [211, 514] on div "Shapes" at bounding box center [226, 616] width 30 height 9
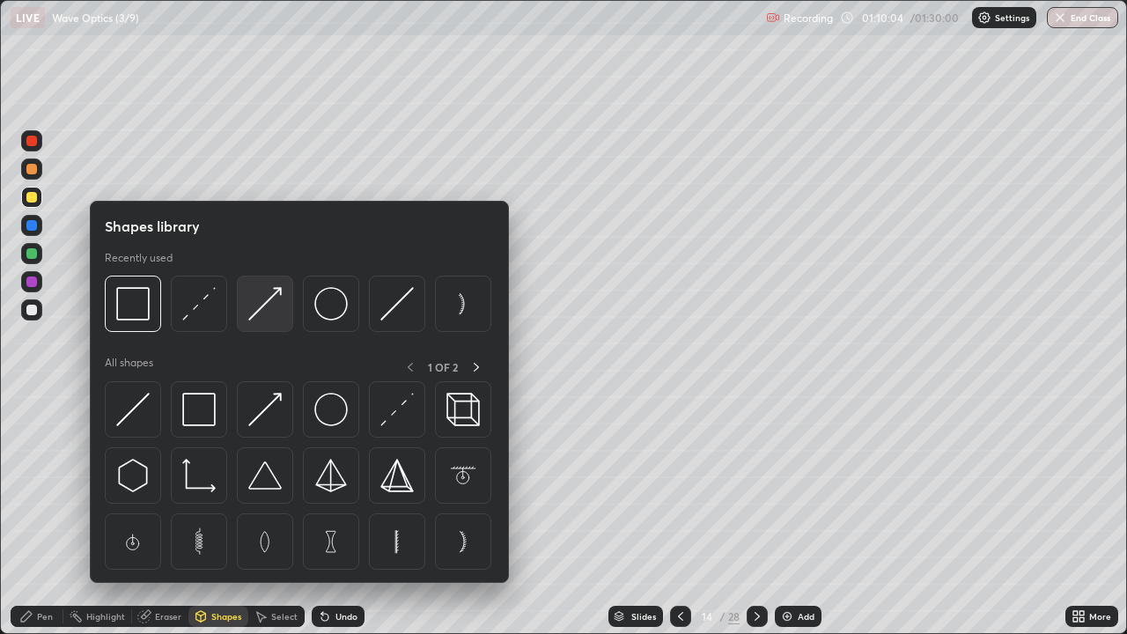
click at [260, 305] on img at bounding box center [264, 303] width 33 height 33
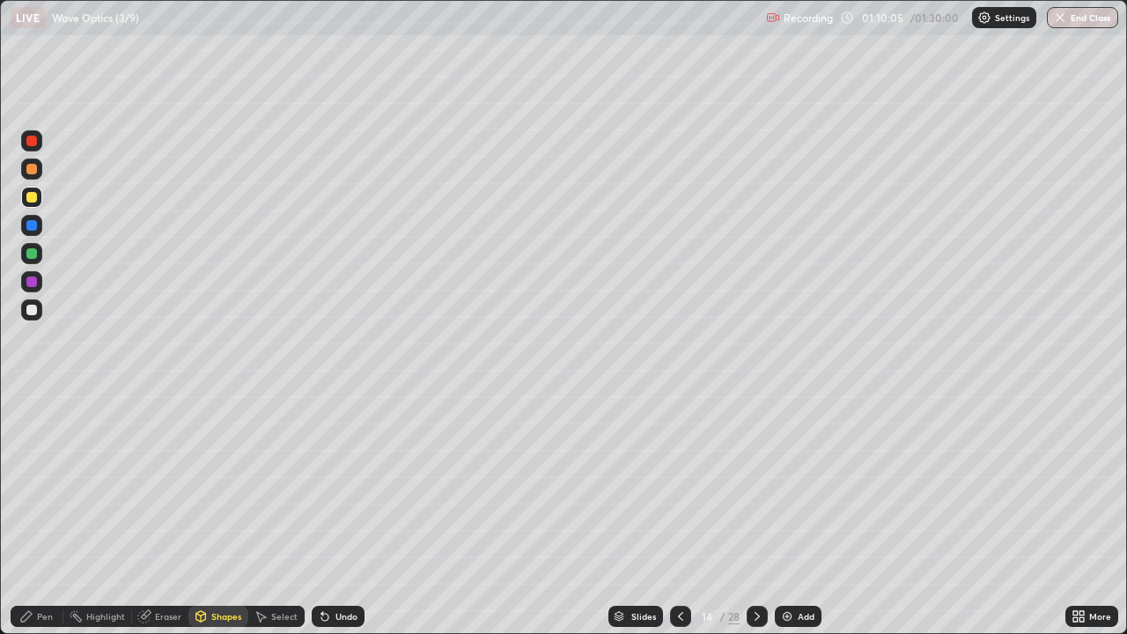
click at [33, 255] on div at bounding box center [31, 253] width 11 height 11
click at [34, 308] on div at bounding box center [31, 310] width 11 height 11
click at [41, 514] on div "Pen" at bounding box center [45, 616] width 16 height 9
click at [792, 514] on img at bounding box center [787, 616] width 14 height 14
click at [215, 514] on div "Shapes" at bounding box center [226, 616] width 30 height 9
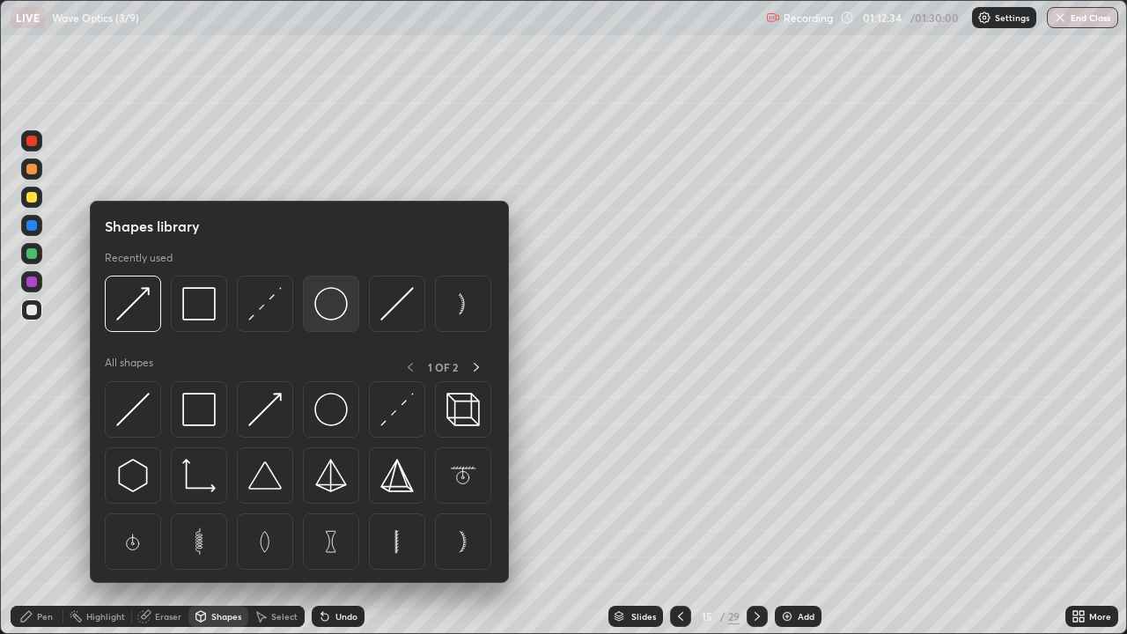
click at [330, 317] on img at bounding box center [330, 303] width 33 height 33
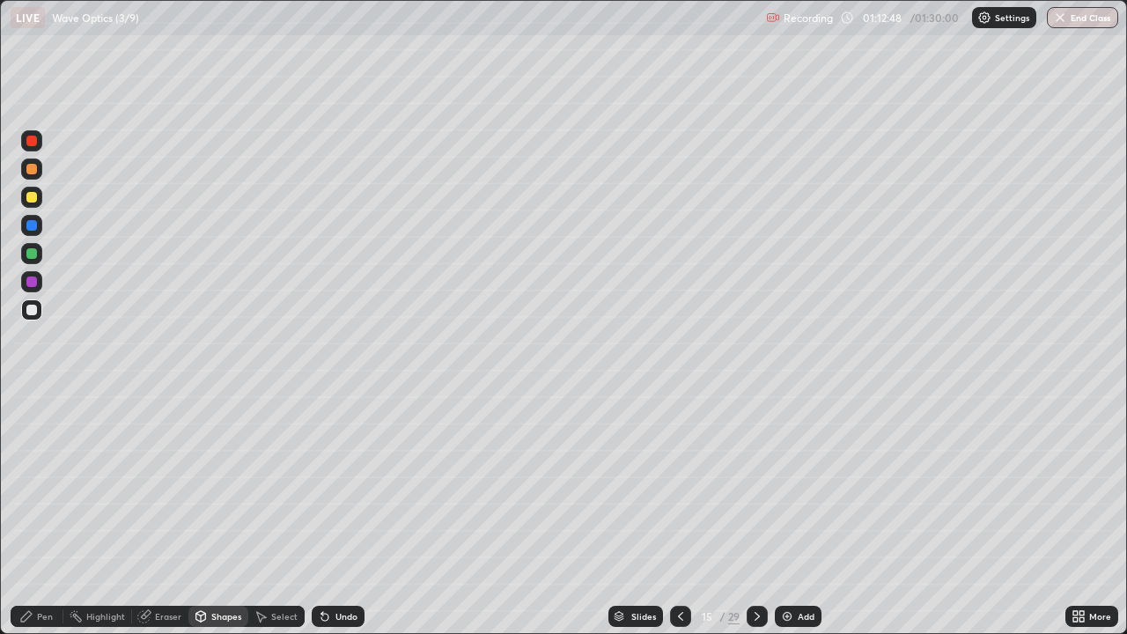
click at [30, 279] on div at bounding box center [31, 281] width 11 height 11
click at [40, 514] on div "Pen" at bounding box center [45, 616] width 16 height 9
click at [217, 514] on div "Shapes" at bounding box center [226, 616] width 30 height 9
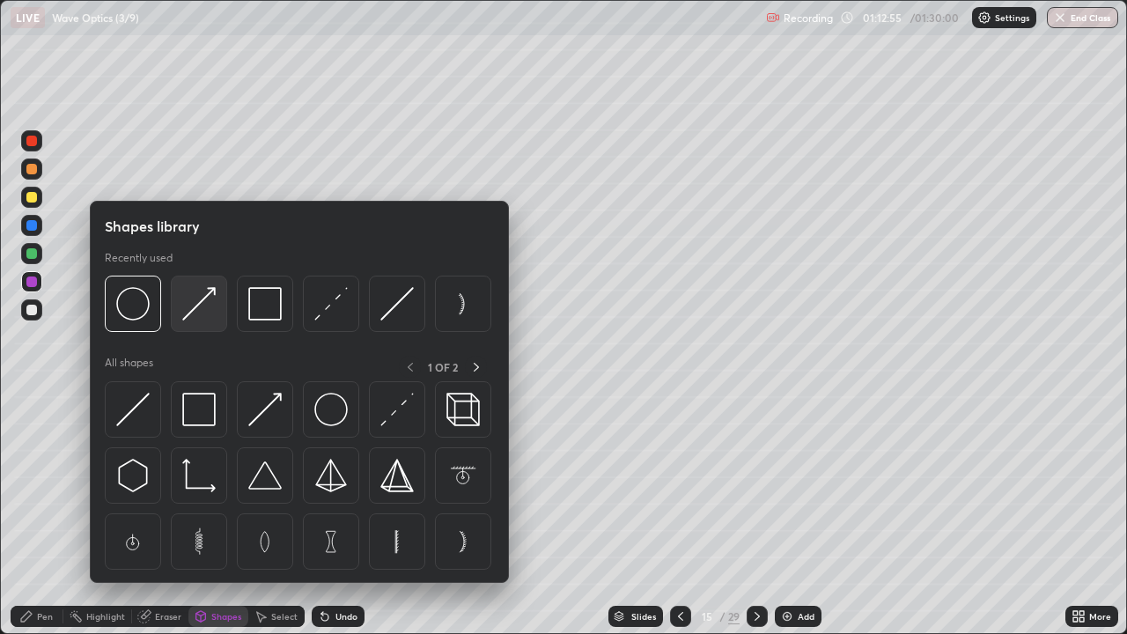
click at [200, 305] on img at bounding box center [198, 303] width 33 height 33
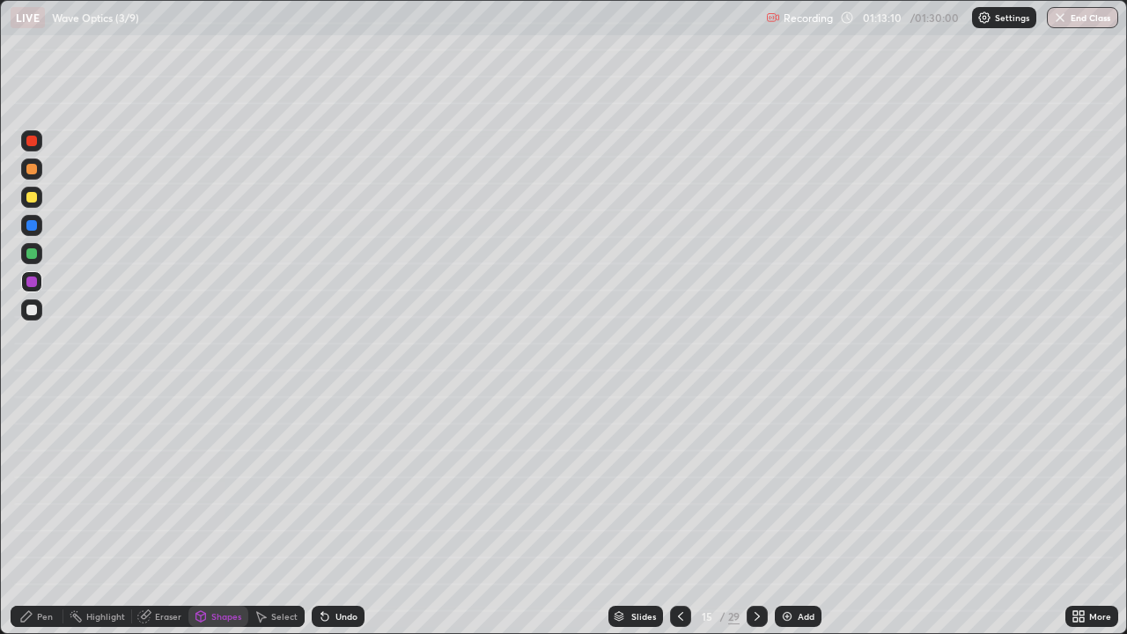
click at [34, 309] on div at bounding box center [31, 310] width 11 height 11
click at [33, 514] on icon at bounding box center [26, 616] width 14 height 14
click at [33, 225] on div at bounding box center [31, 225] width 11 height 11
click at [215, 514] on div "Shapes" at bounding box center [226, 616] width 30 height 9
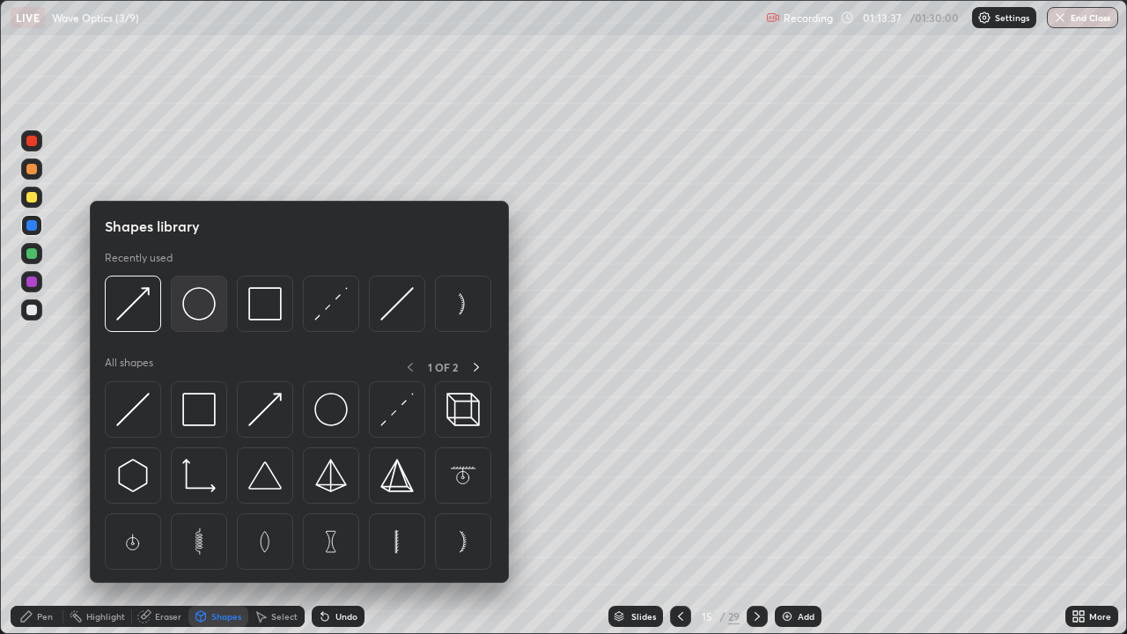
click at [194, 308] on img at bounding box center [198, 303] width 33 height 33
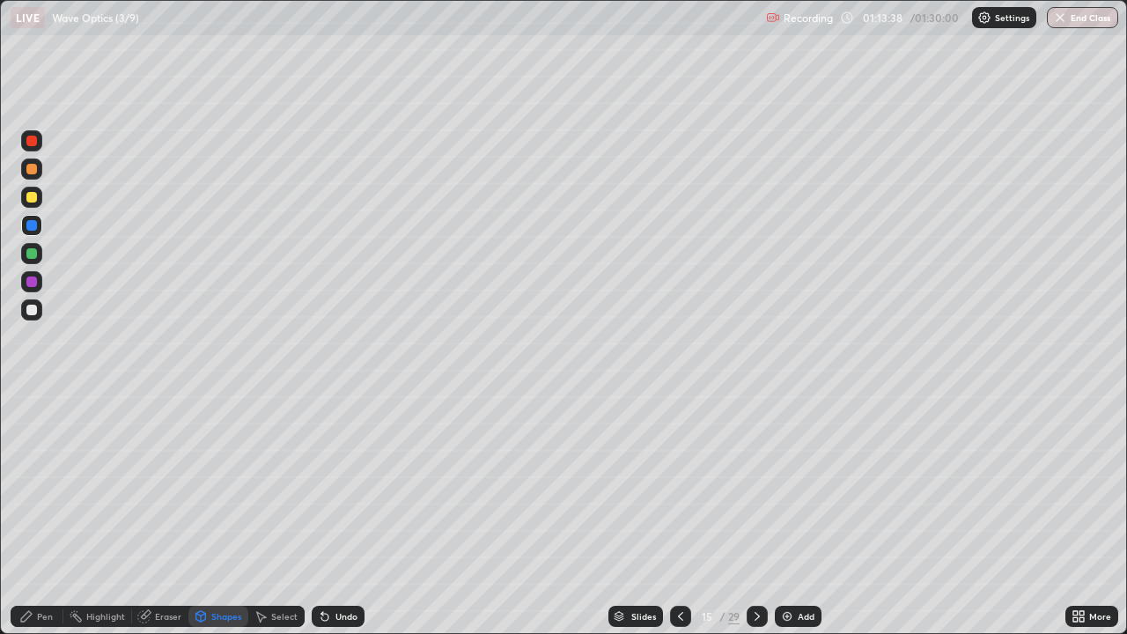
click at [35, 312] on div at bounding box center [31, 310] width 11 height 11
click at [40, 514] on div "Pen" at bounding box center [45, 616] width 16 height 9
click at [33, 231] on div at bounding box center [31, 225] width 21 height 21
click at [34, 283] on div at bounding box center [31, 281] width 11 height 11
click at [221, 514] on div "Shapes" at bounding box center [226, 616] width 30 height 9
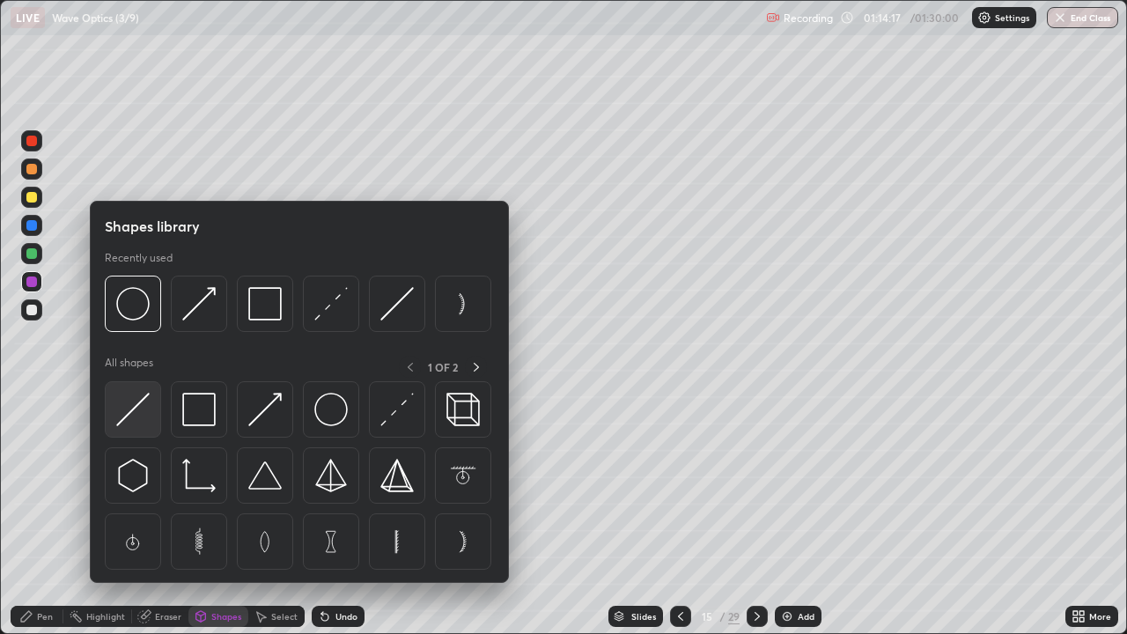
click at [135, 404] on img at bounding box center [132, 409] width 33 height 33
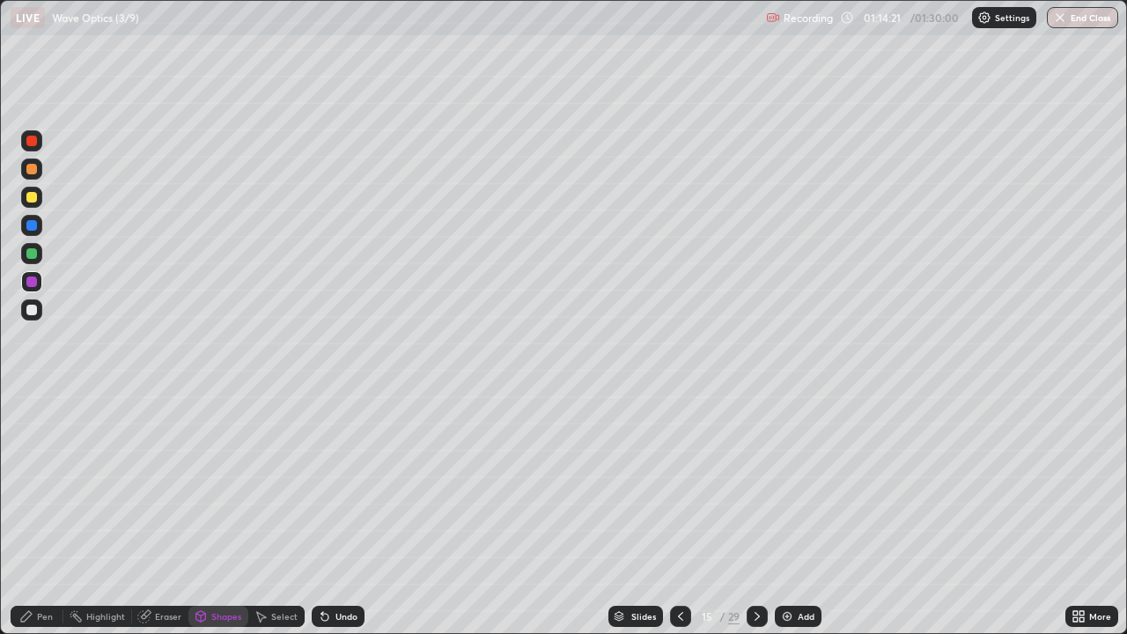
click at [35, 312] on div at bounding box center [31, 310] width 11 height 11
click at [211, 514] on div "Shapes" at bounding box center [226, 616] width 30 height 9
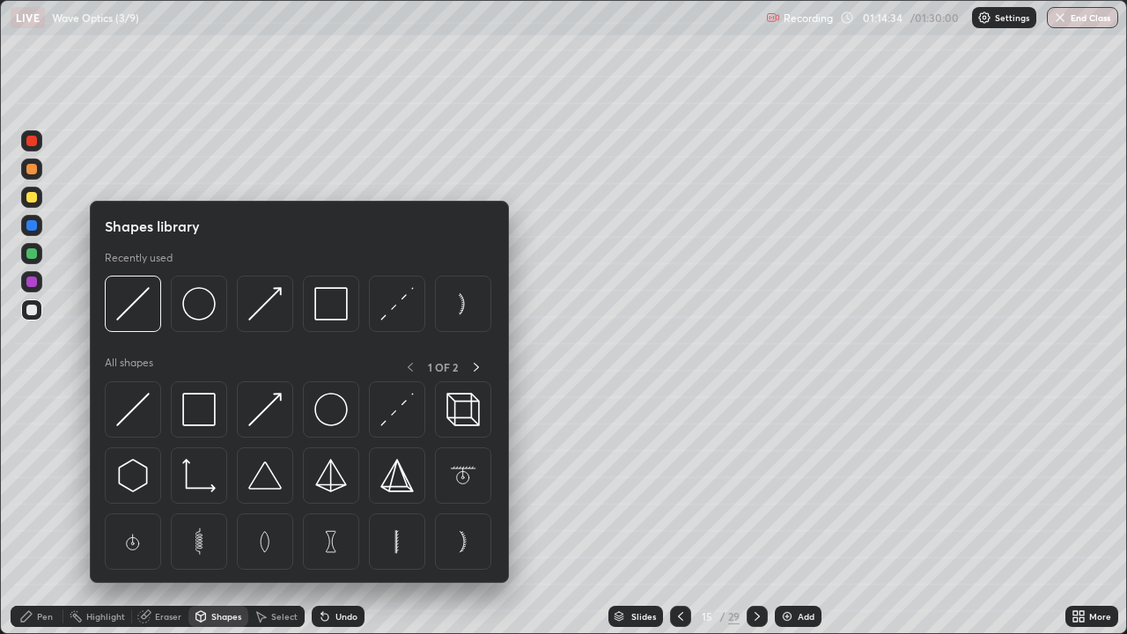
click at [33, 281] on div at bounding box center [31, 281] width 11 height 11
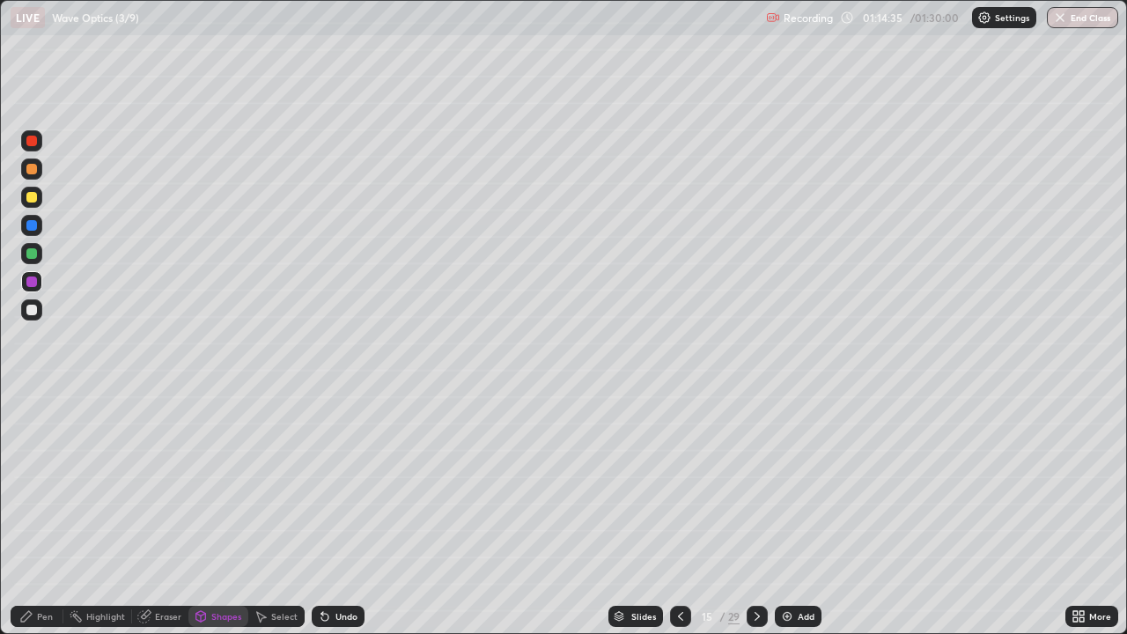
click at [219, 514] on div "Shapes" at bounding box center [226, 616] width 30 height 9
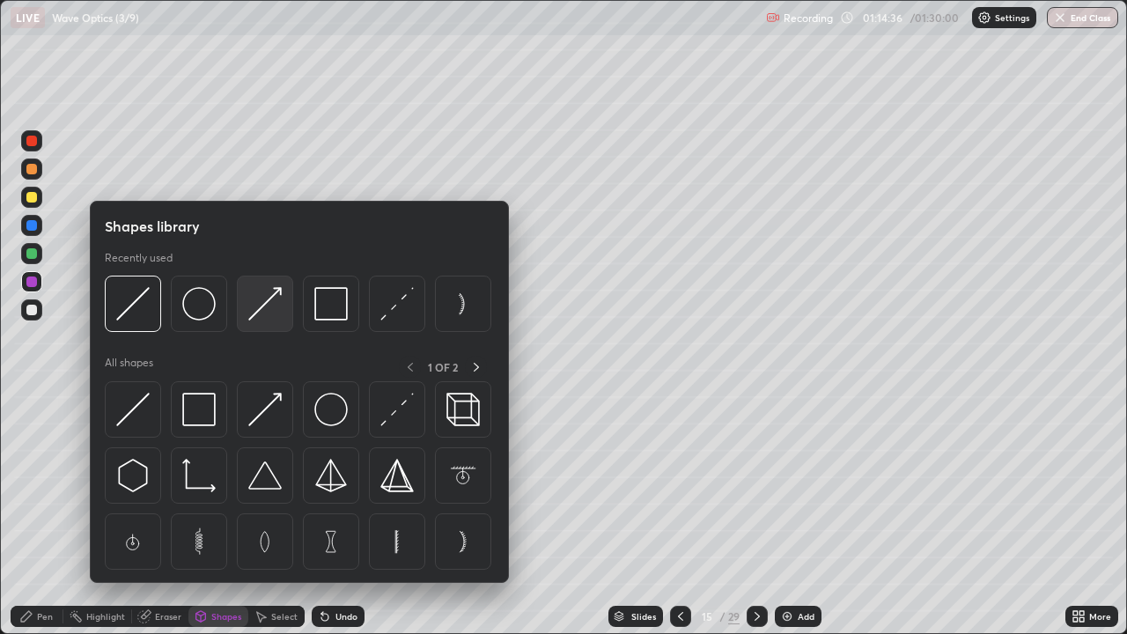
click at [264, 302] on img at bounding box center [264, 303] width 33 height 33
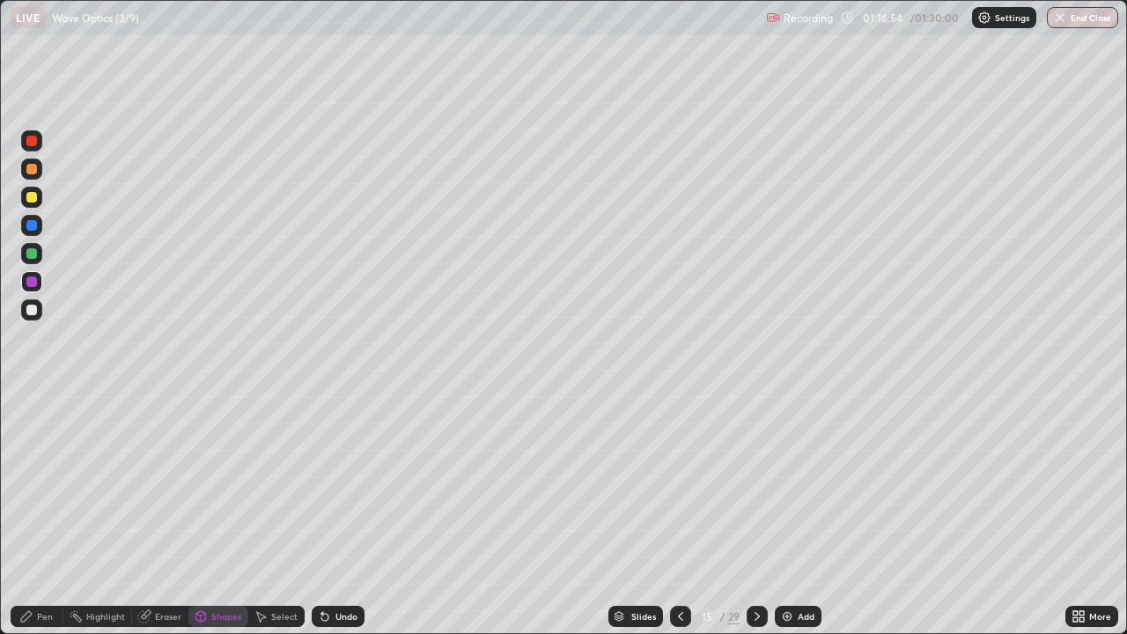
click at [671, 514] on div at bounding box center [680, 616] width 21 height 21
click at [753, 514] on icon at bounding box center [757, 616] width 14 height 14
click at [755, 514] on icon at bounding box center [757, 616] width 14 height 14
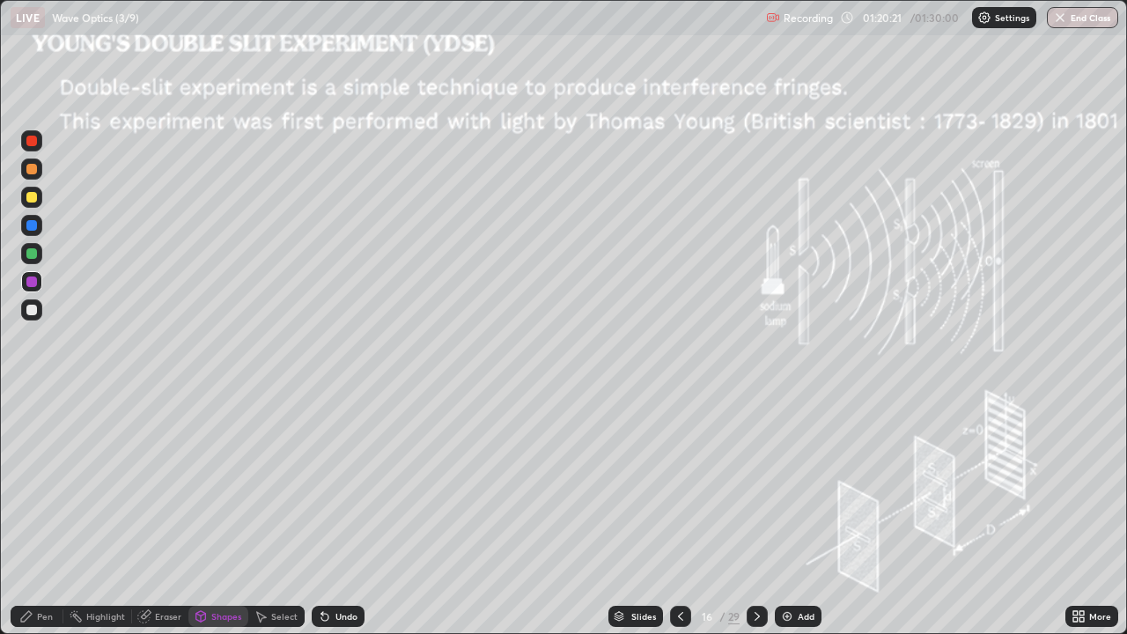
click at [1088, 13] on button "End Class" at bounding box center [1082, 17] width 71 height 21
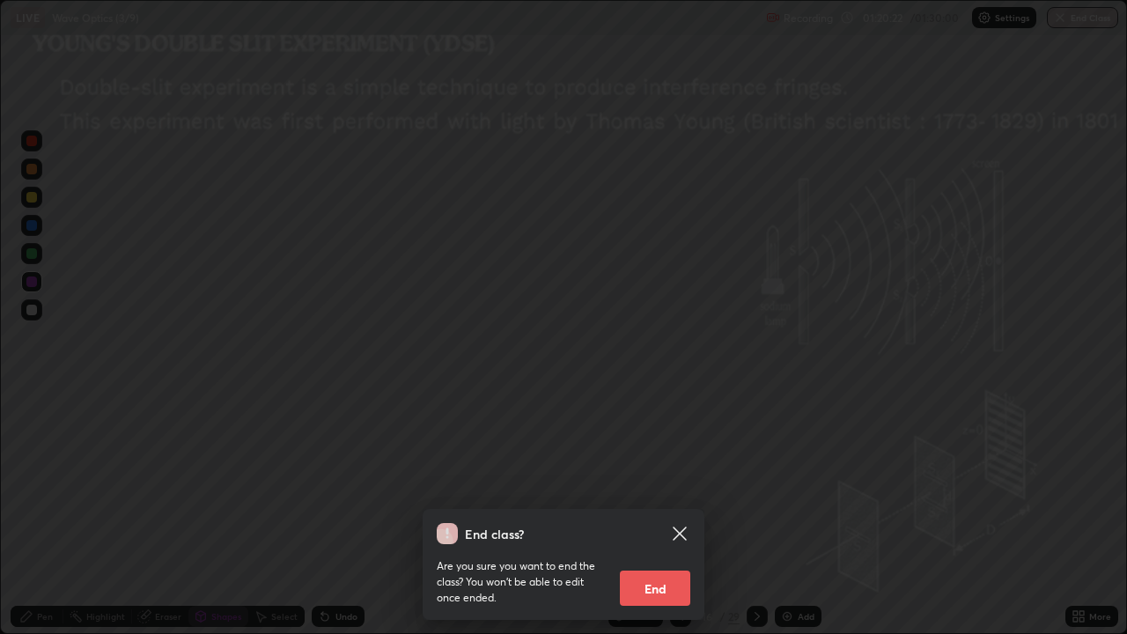
click at [668, 514] on button "End" at bounding box center [655, 587] width 70 height 35
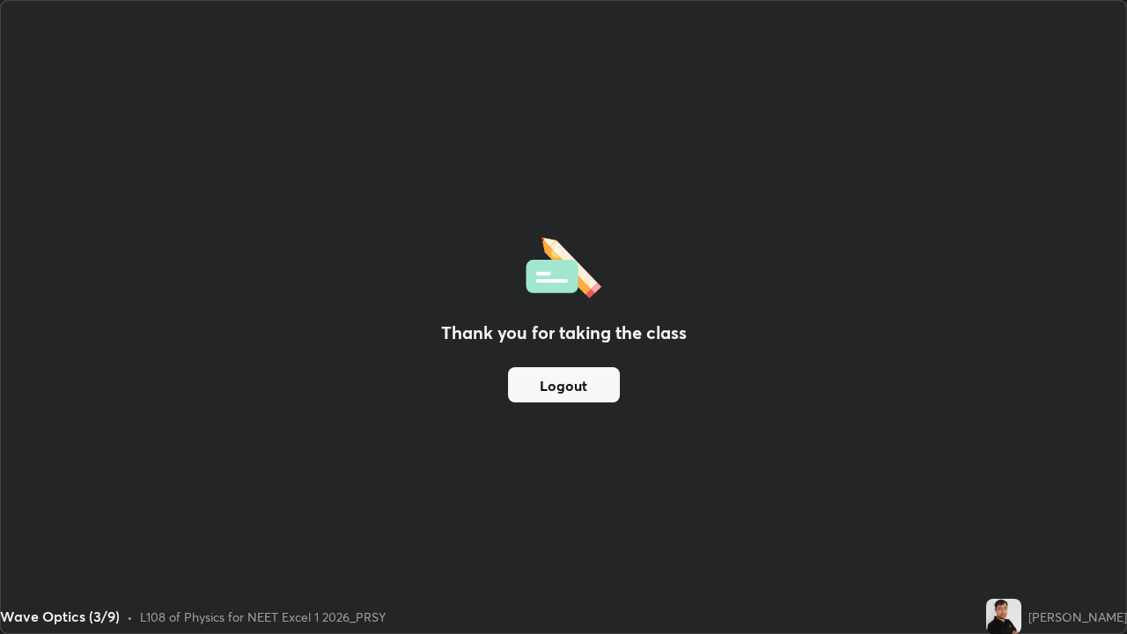
click at [587, 386] on button "Logout" at bounding box center [564, 384] width 112 height 35
